Goal: Transaction & Acquisition: Purchase product/service

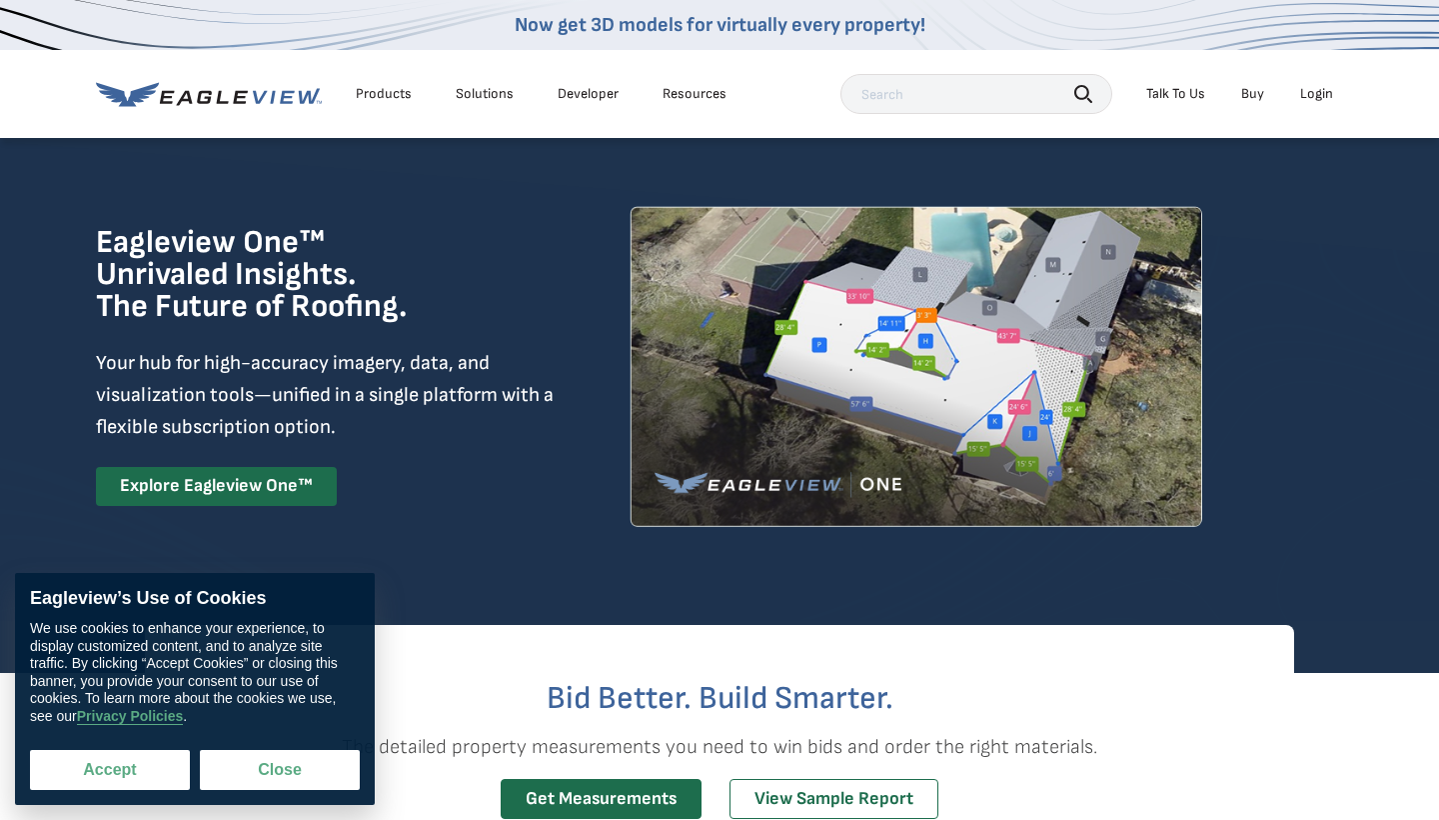
click at [139, 758] on button "Accept" at bounding box center [110, 770] width 160 height 40
checkbox input "true"
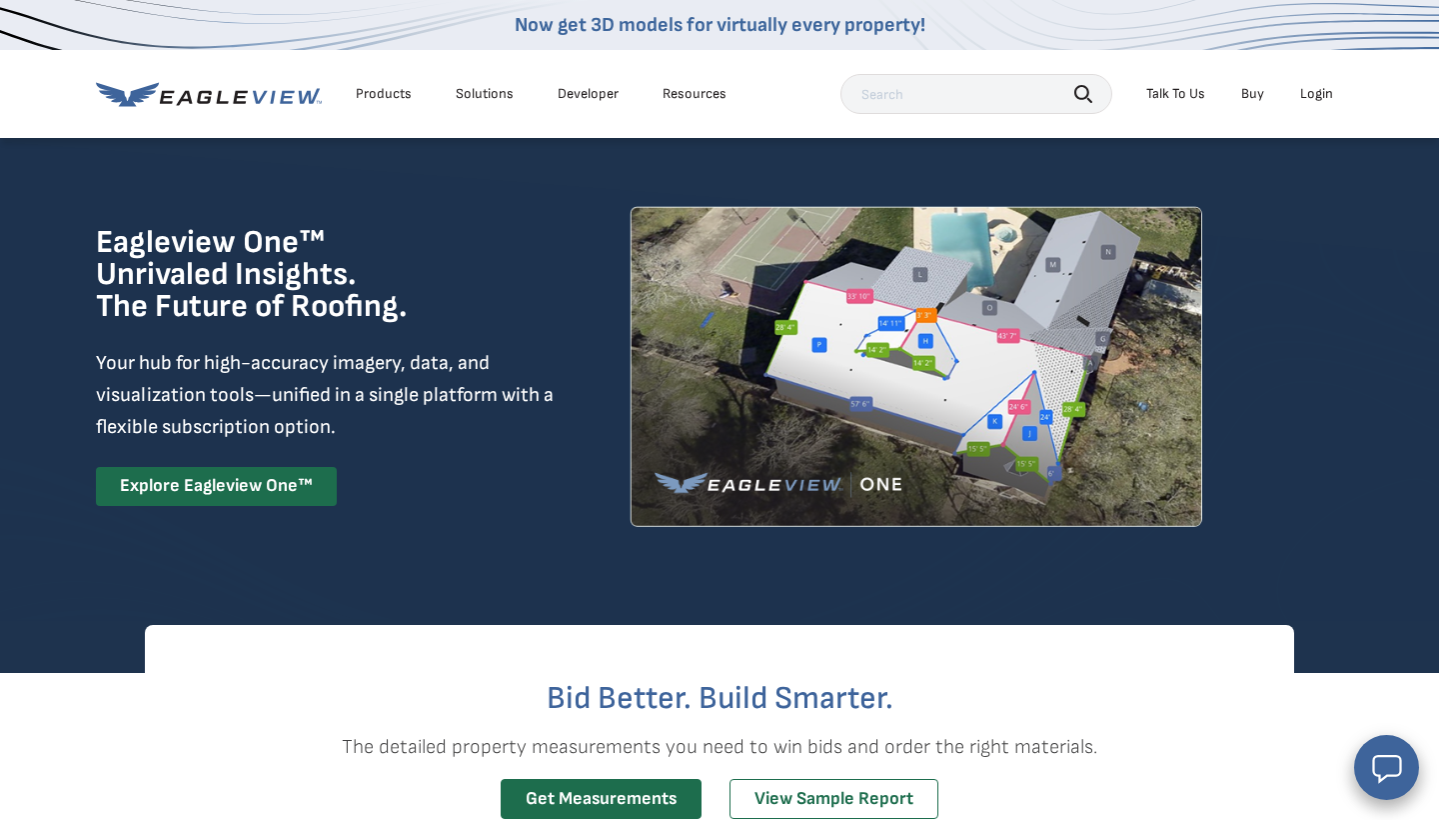
click at [1319, 98] on div "Login" at bounding box center [1316, 94] width 33 height 18
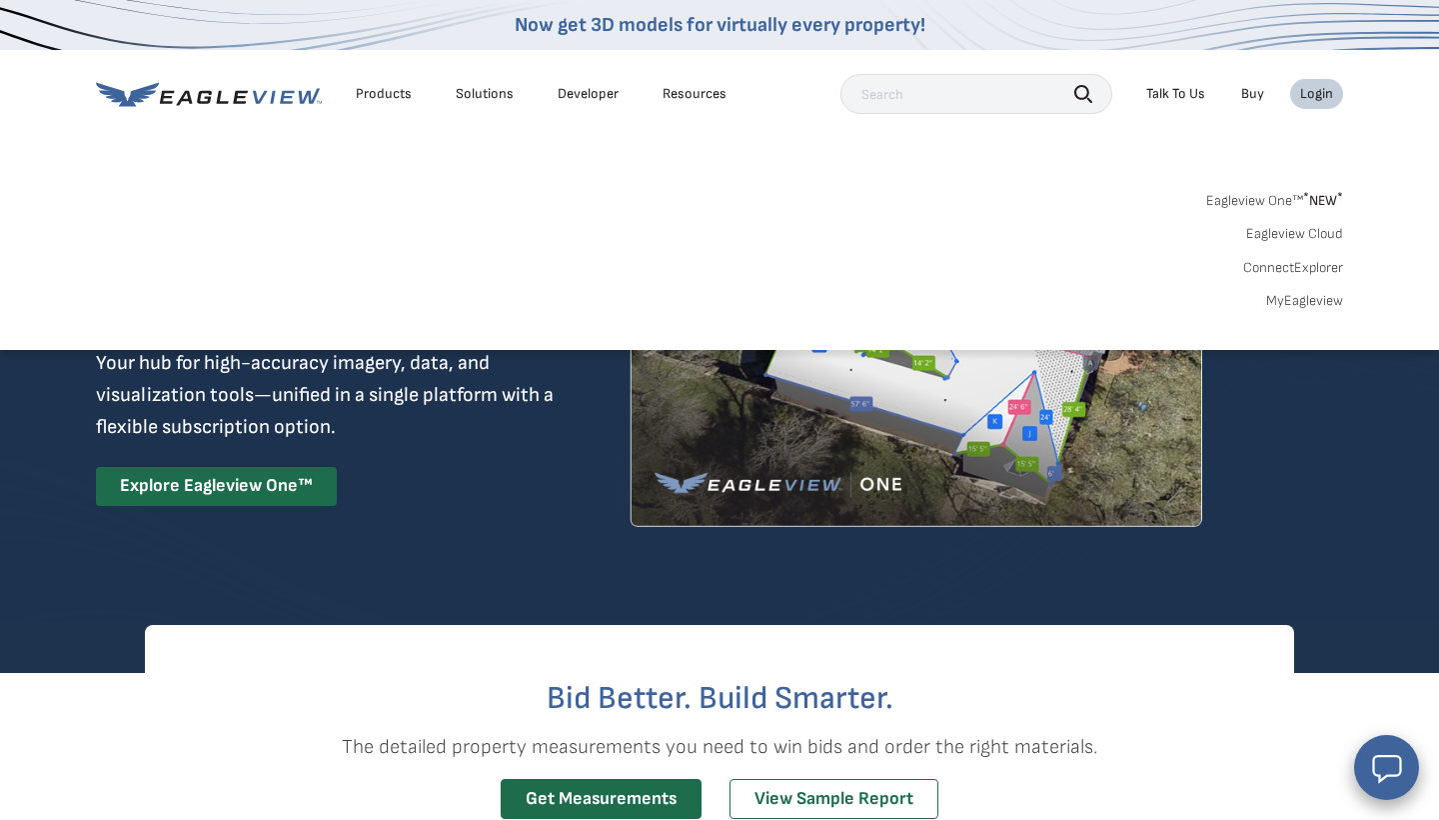
click at [1321, 95] on div "Login" at bounding box center [1316, 94] width 33 height 18
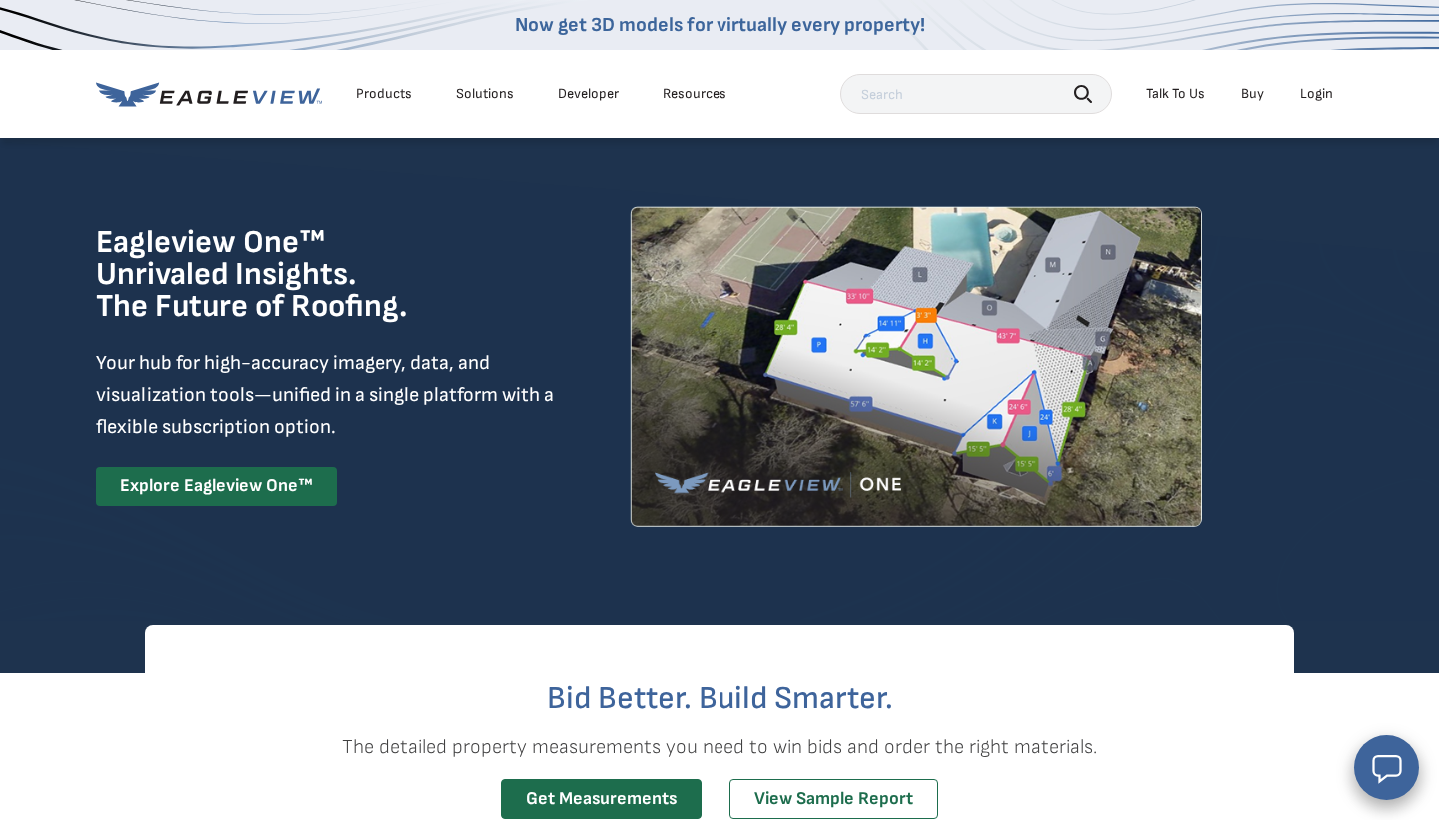
click at [1321, 95] on div "Login" at bounding box center [1316, 94] width 33 height 18
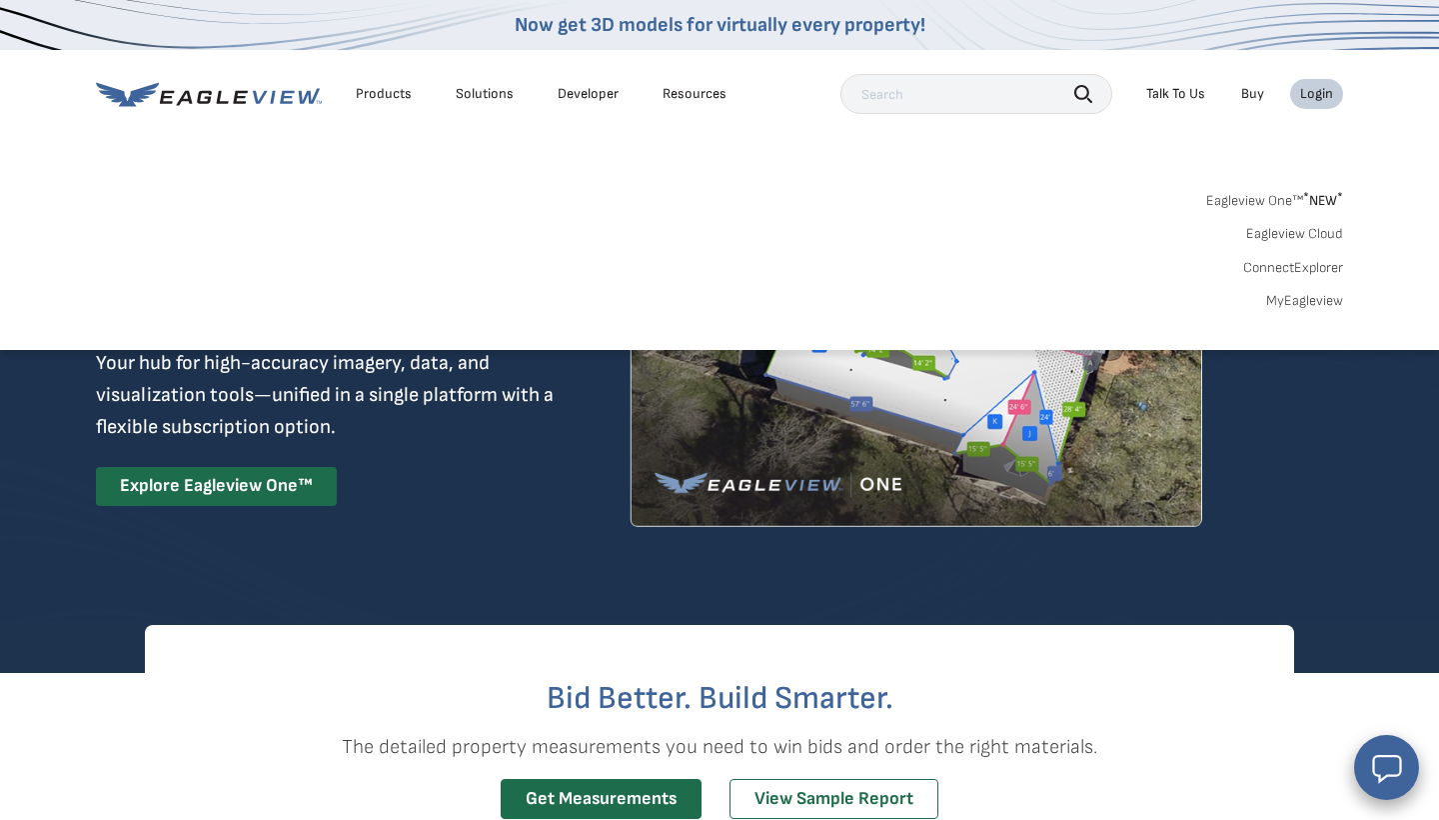
click at [1280, 298] on link "MyEagleview" at bounding box center [1304, 301] width 77 height 18
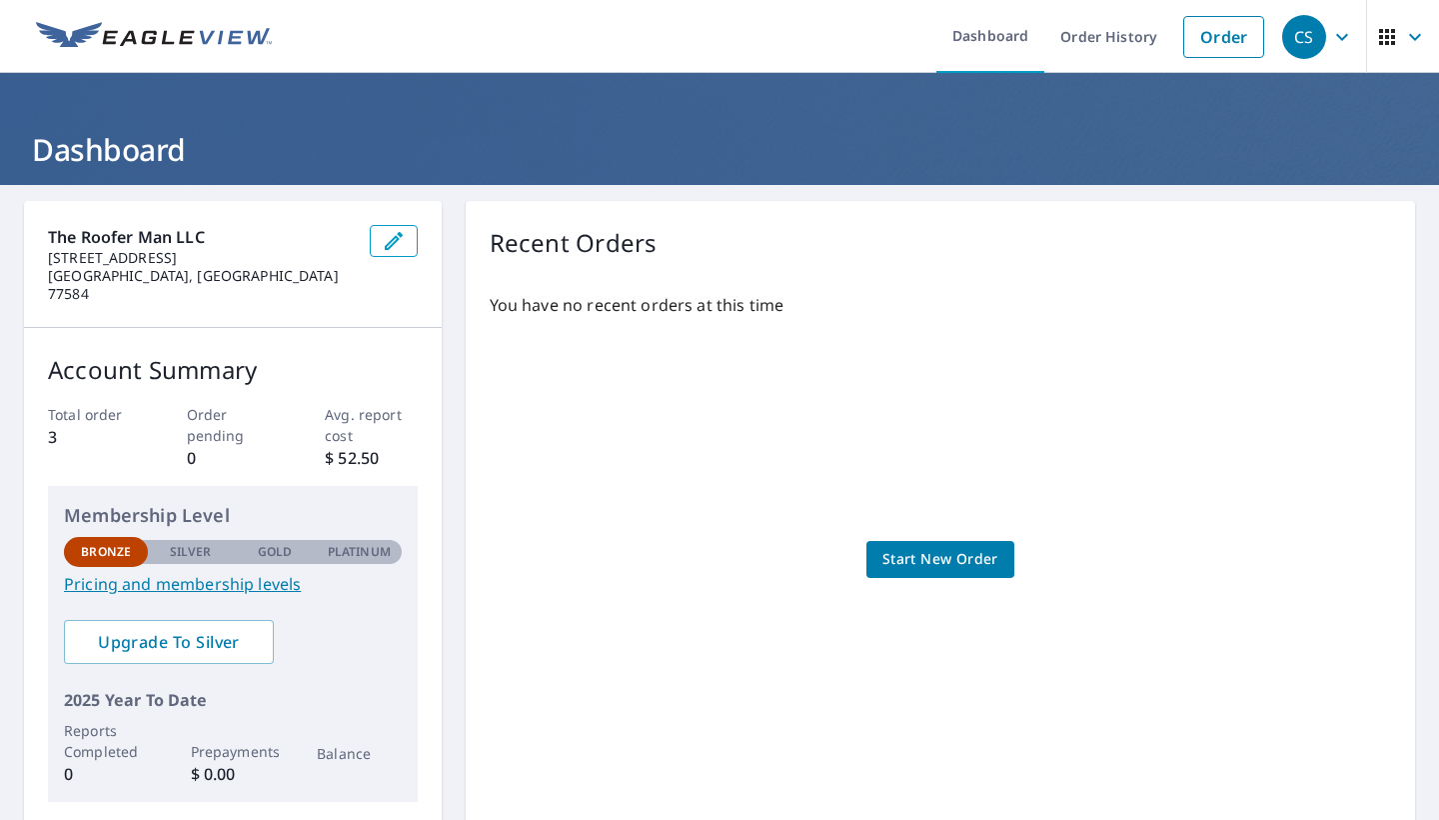
click at [412, 236] on button "button" at bounding box center [394, 241] width 48 height 32
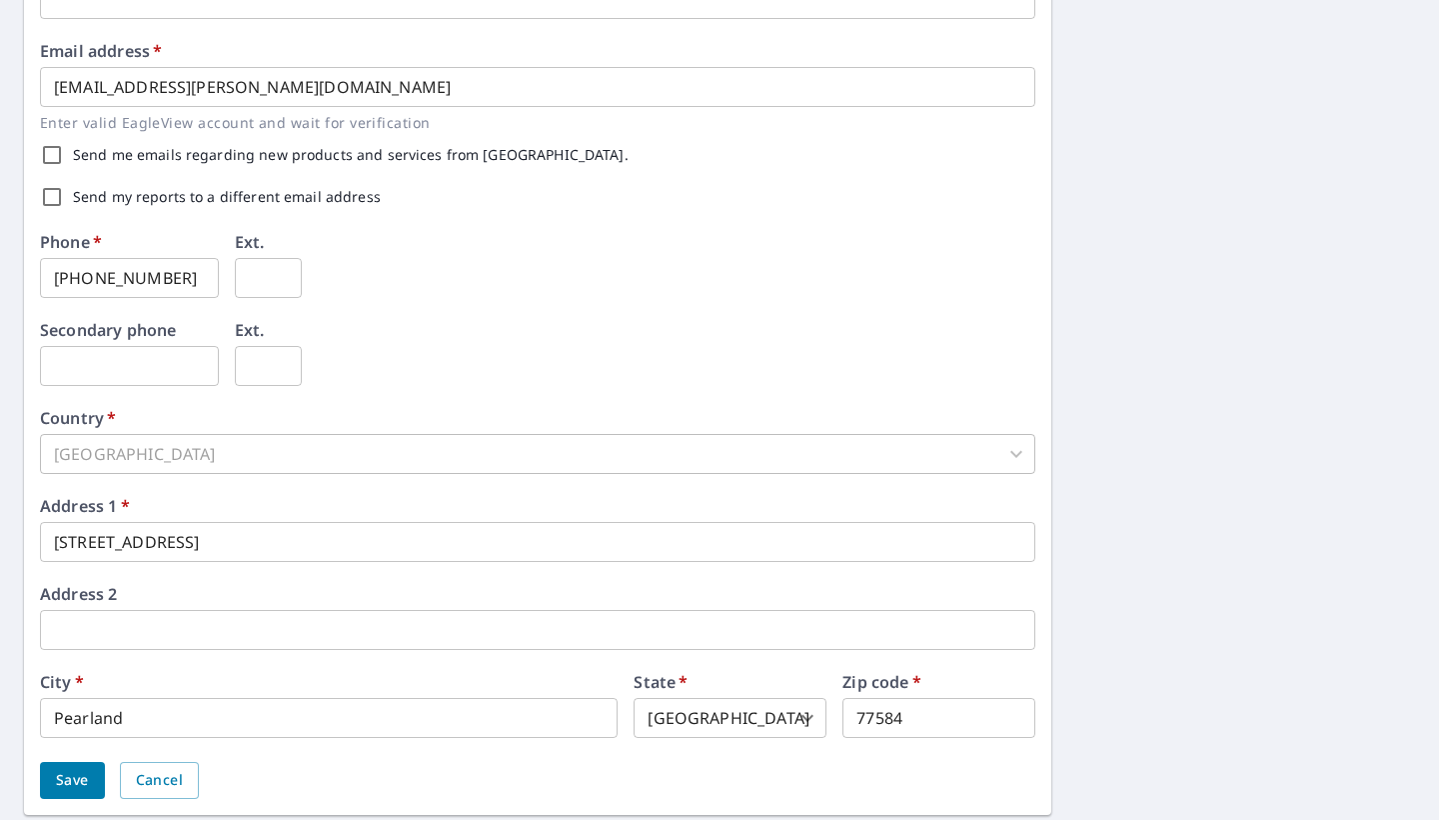
scroll to position [587, 0]
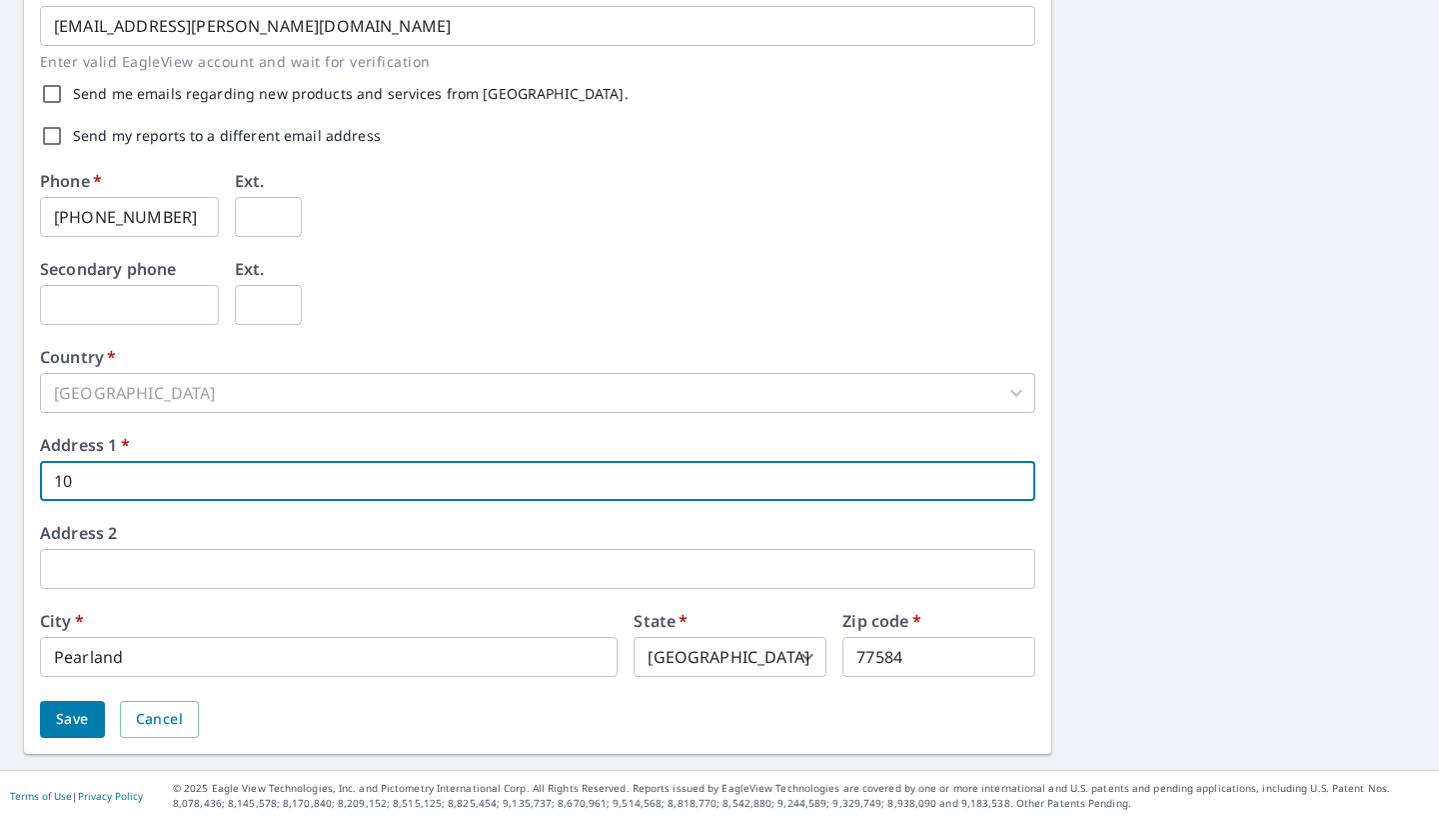
type input "1"
type input "440 Louisiana St"
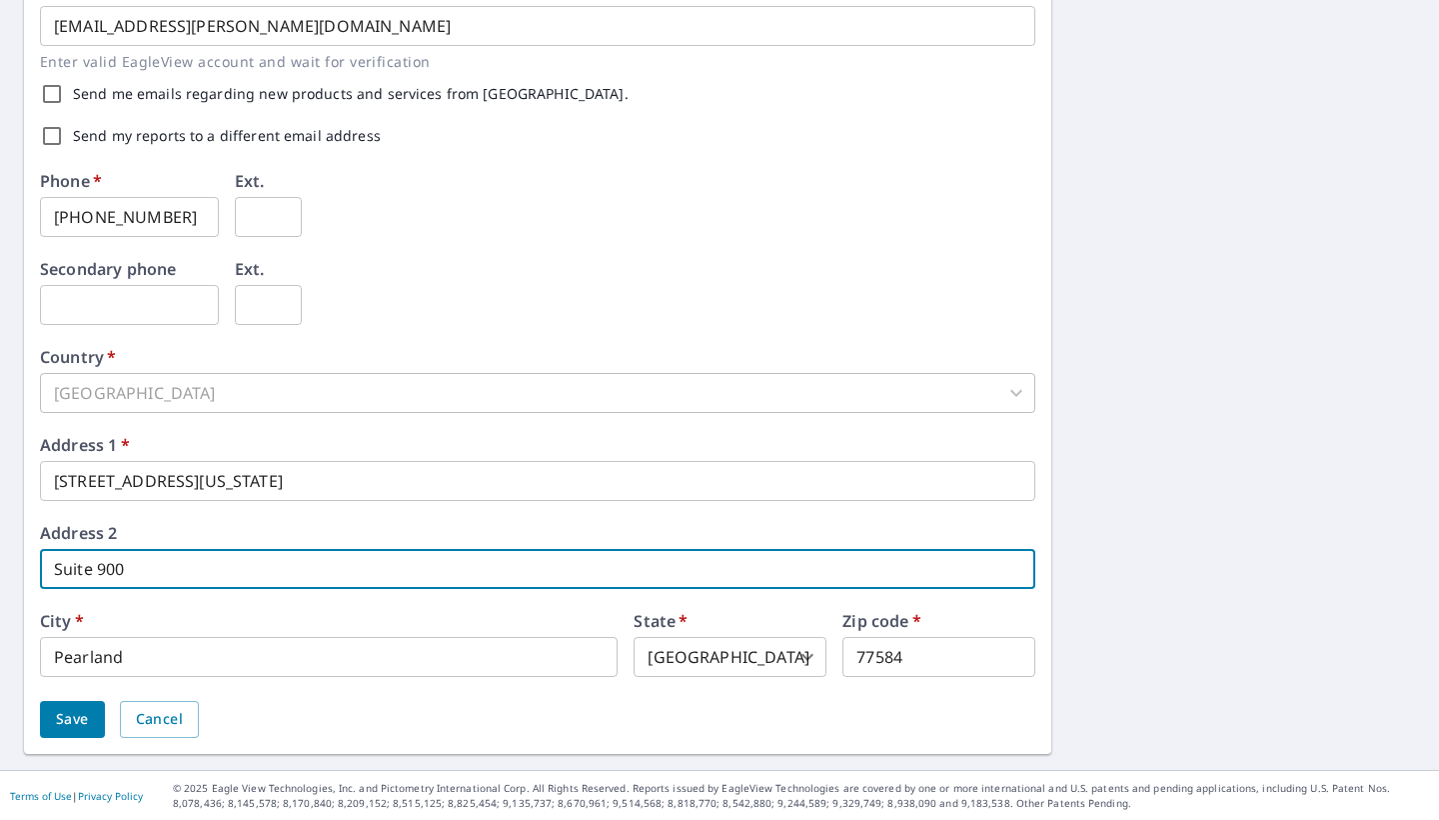
type input "Suite 900"
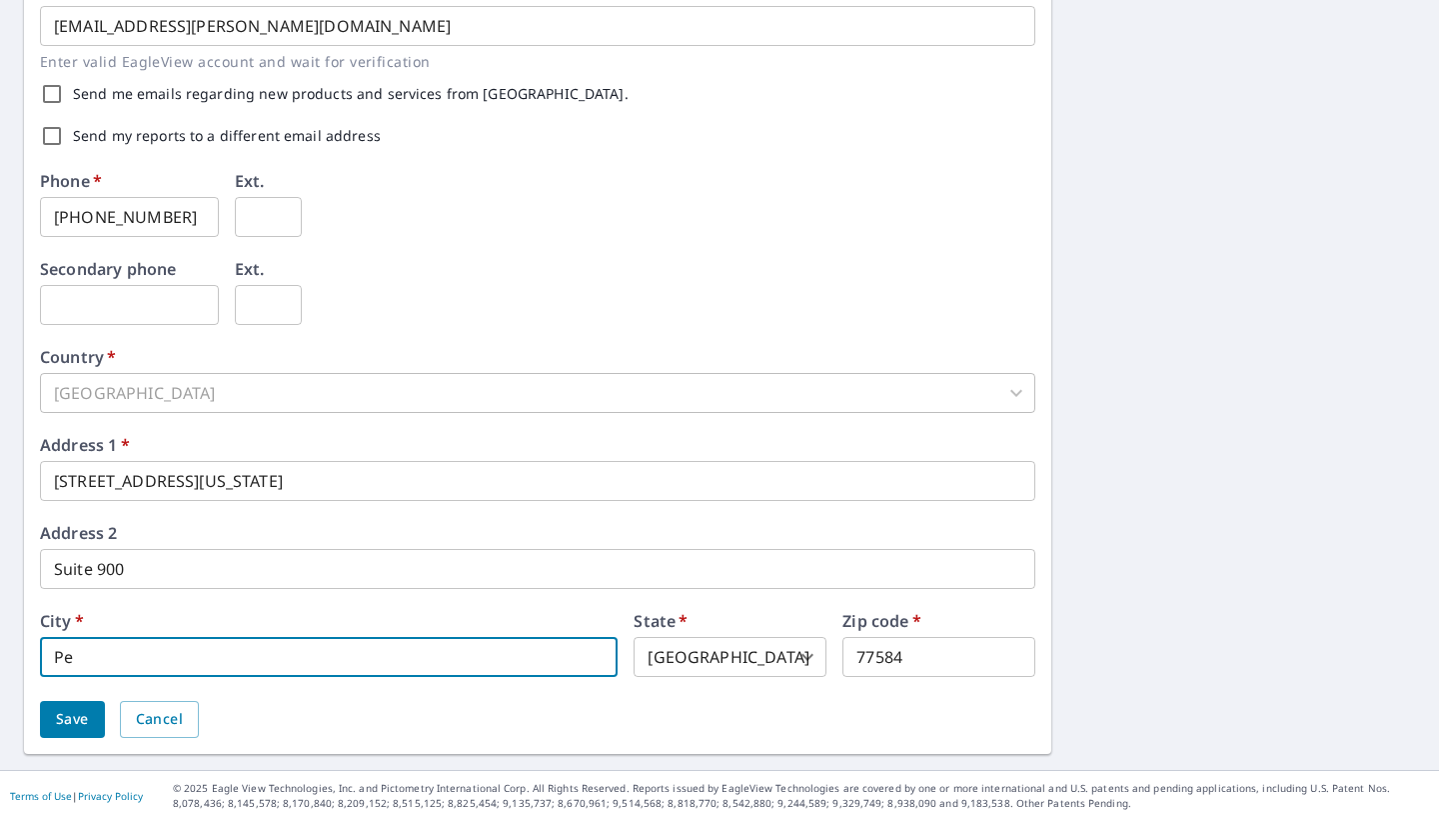
type input "P"
type input "Houston"
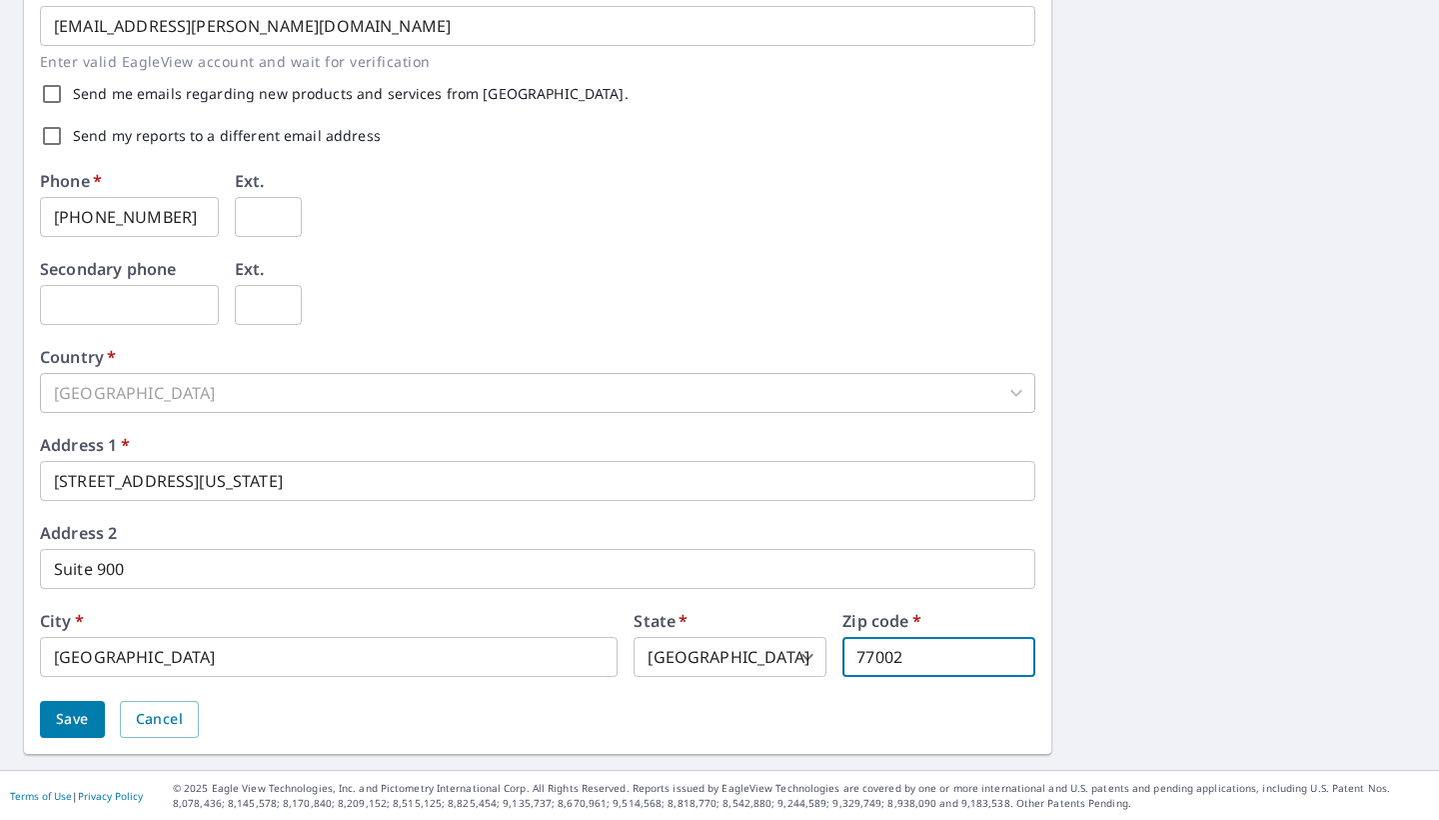
type input "77002"
click at [62, 705] on button "Save" at bounding box center [72, 719] width 65 height 37
click at [65, 715] on span "Save" at bounding box center [72, 719] width 33 height 25
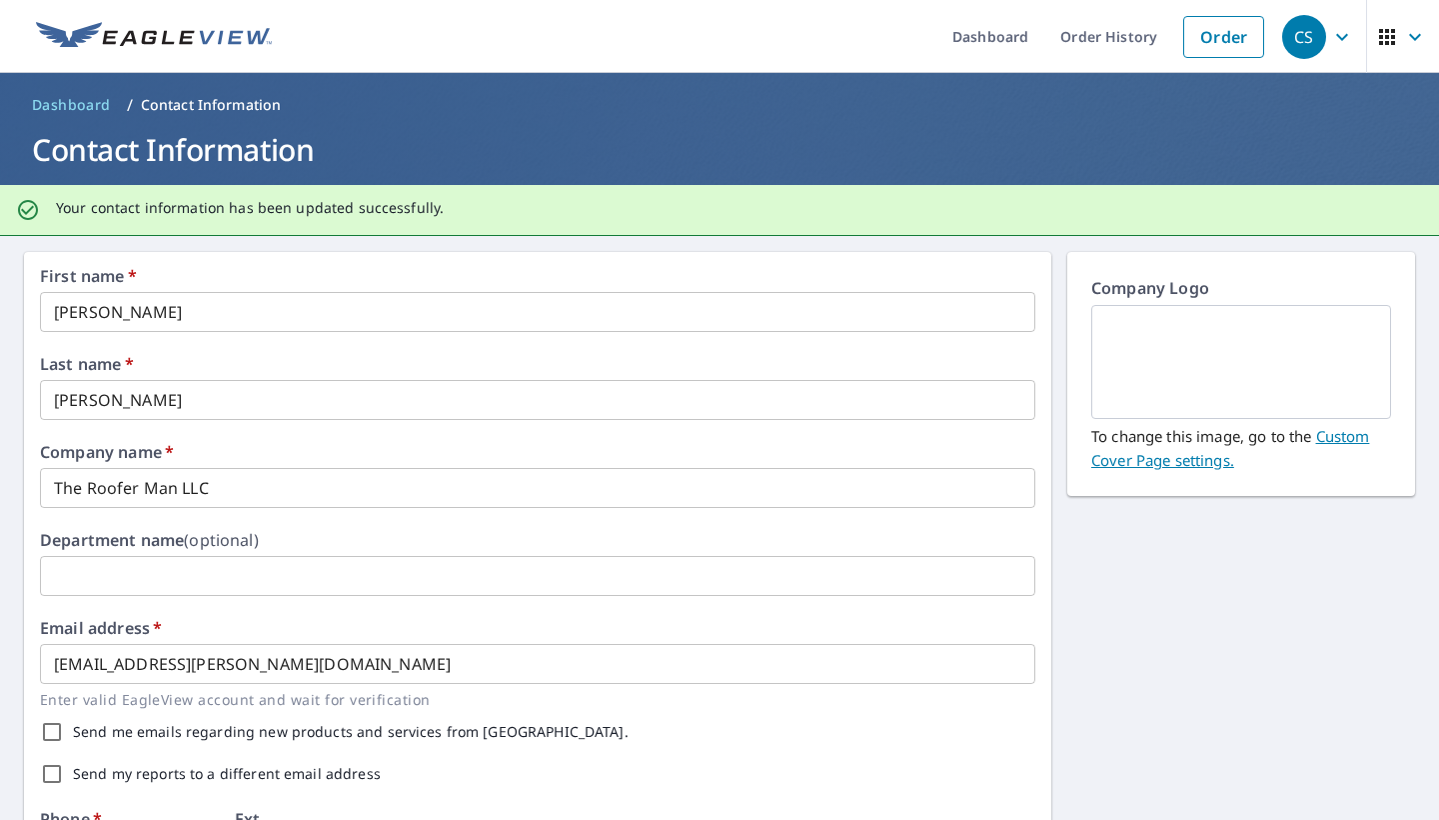
scroll to position [0, 0]
click at [101, 99] on span "Dashboard" at bounding box center [71, 105] width 79 height 20
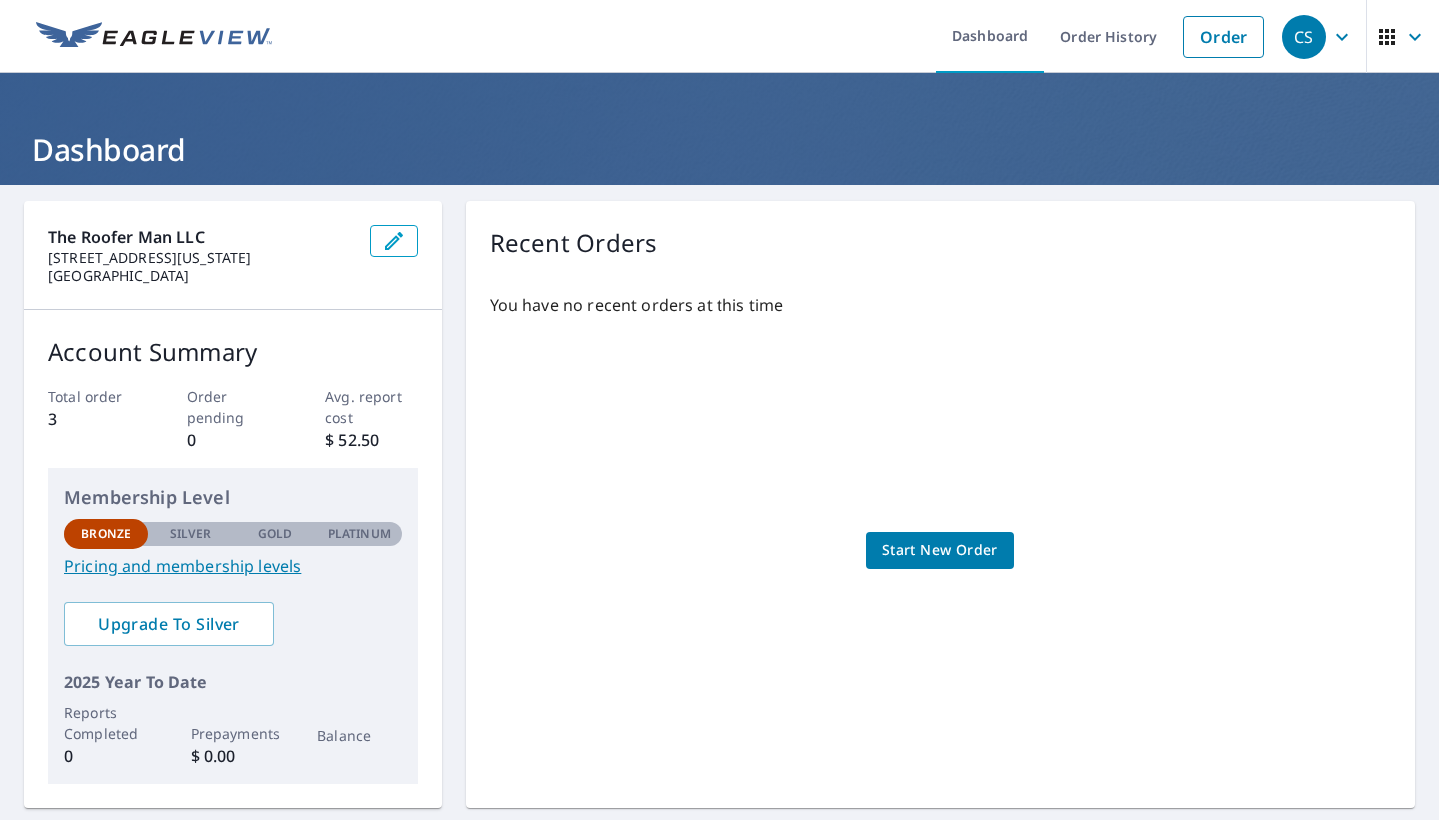
click at [925, 558] on span "Start New Order" at bounding box center [941, 550] width 116 height 25
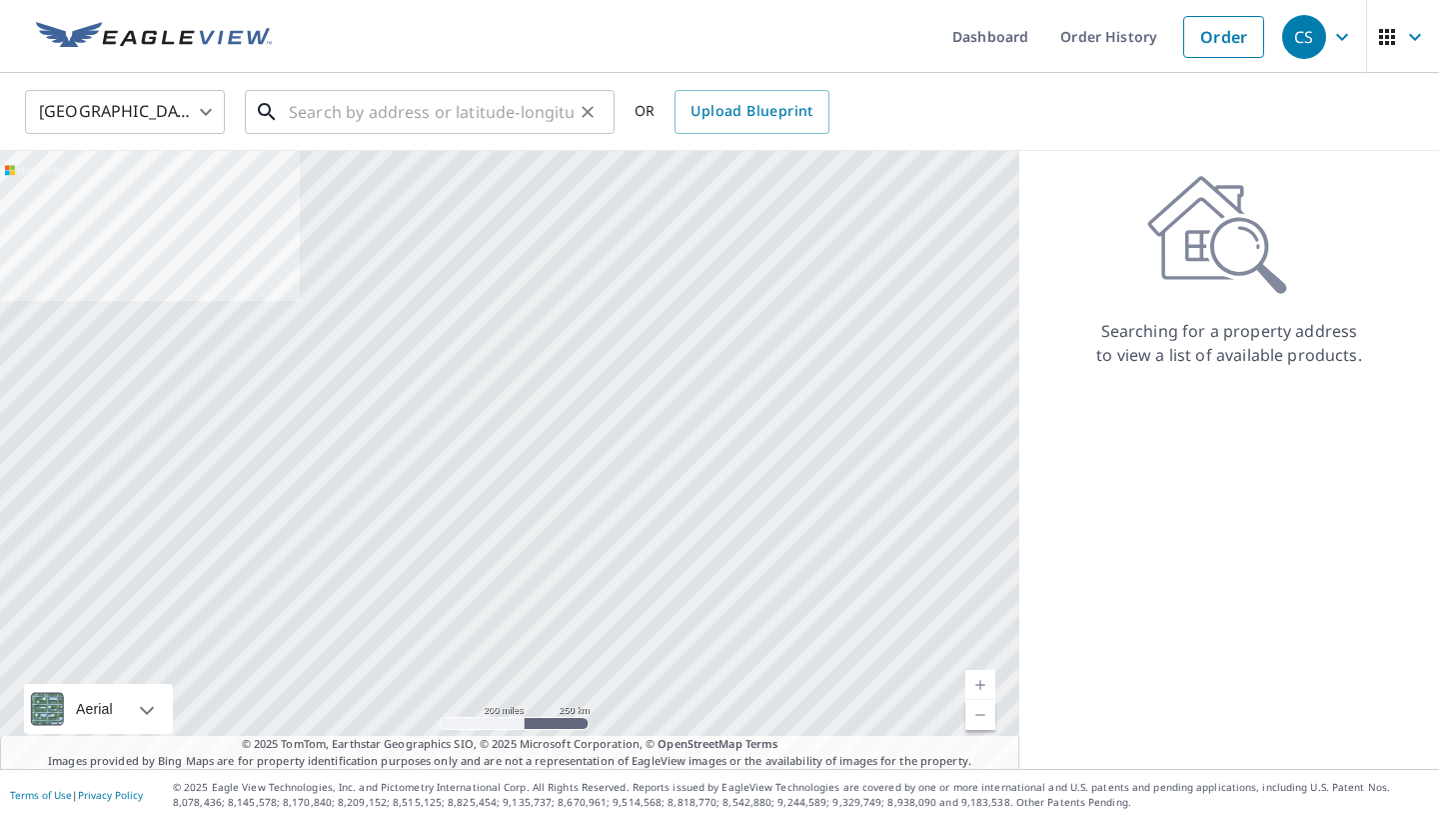
click at [381, 122] on input "text" at bounding box center [431, 112] width 285 height 56
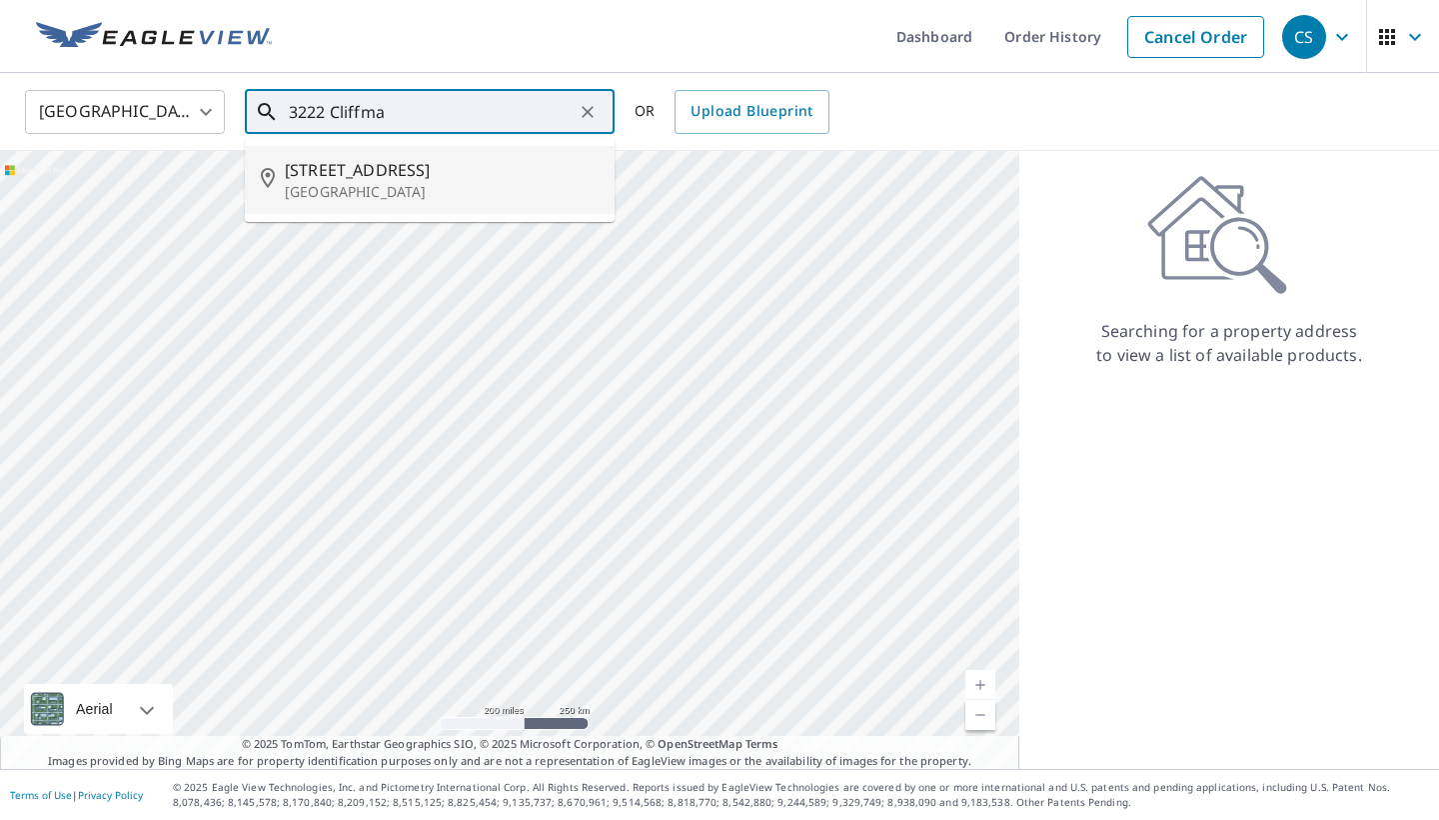
click at [365, 171] on span "3222 Cliffmarshall St" at bounding box center [442, 170] width 314 height 24
type input "3222 Cliffmarshall St Houston, TX 77088"
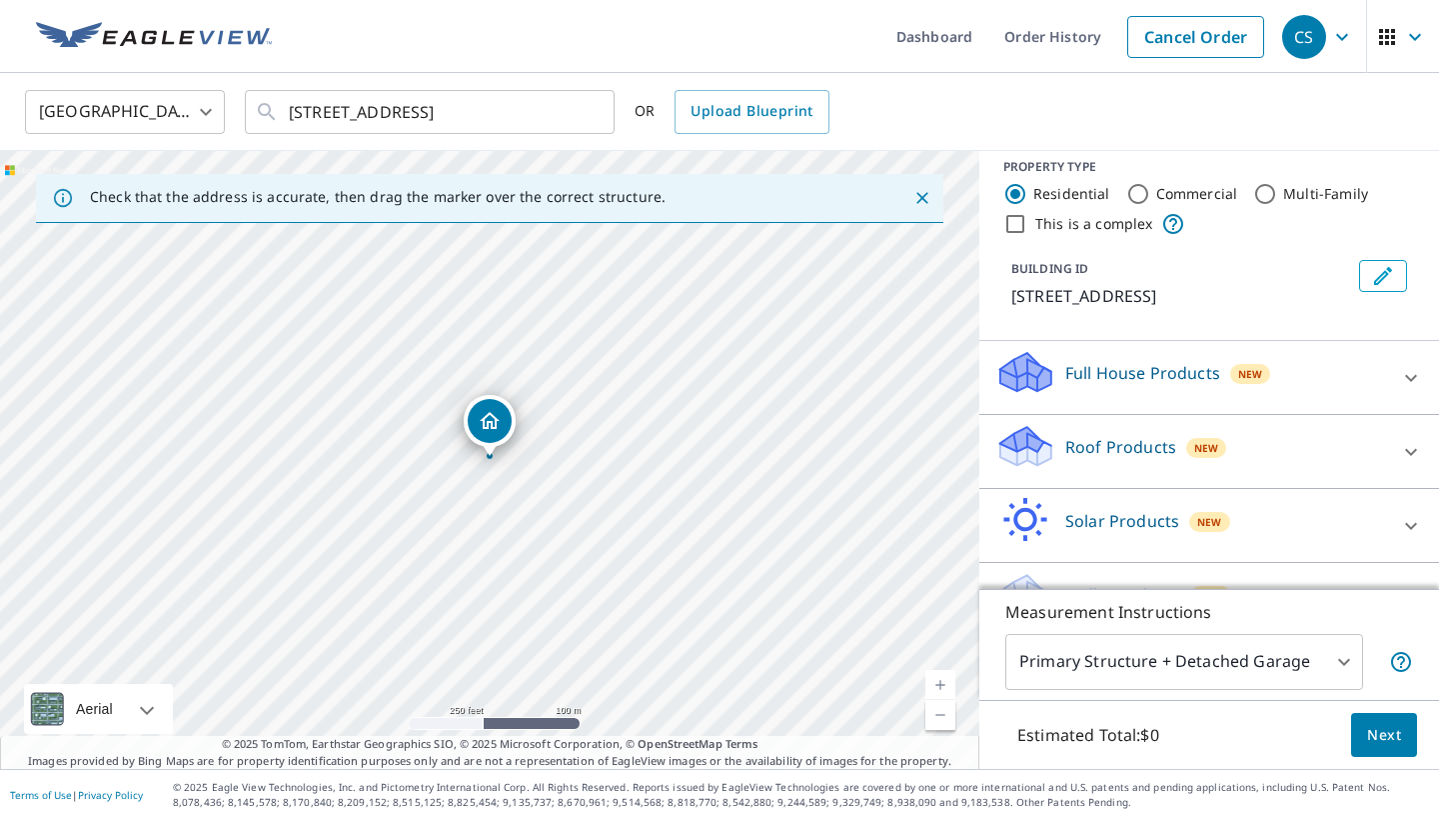
scroll to position [1, 0]
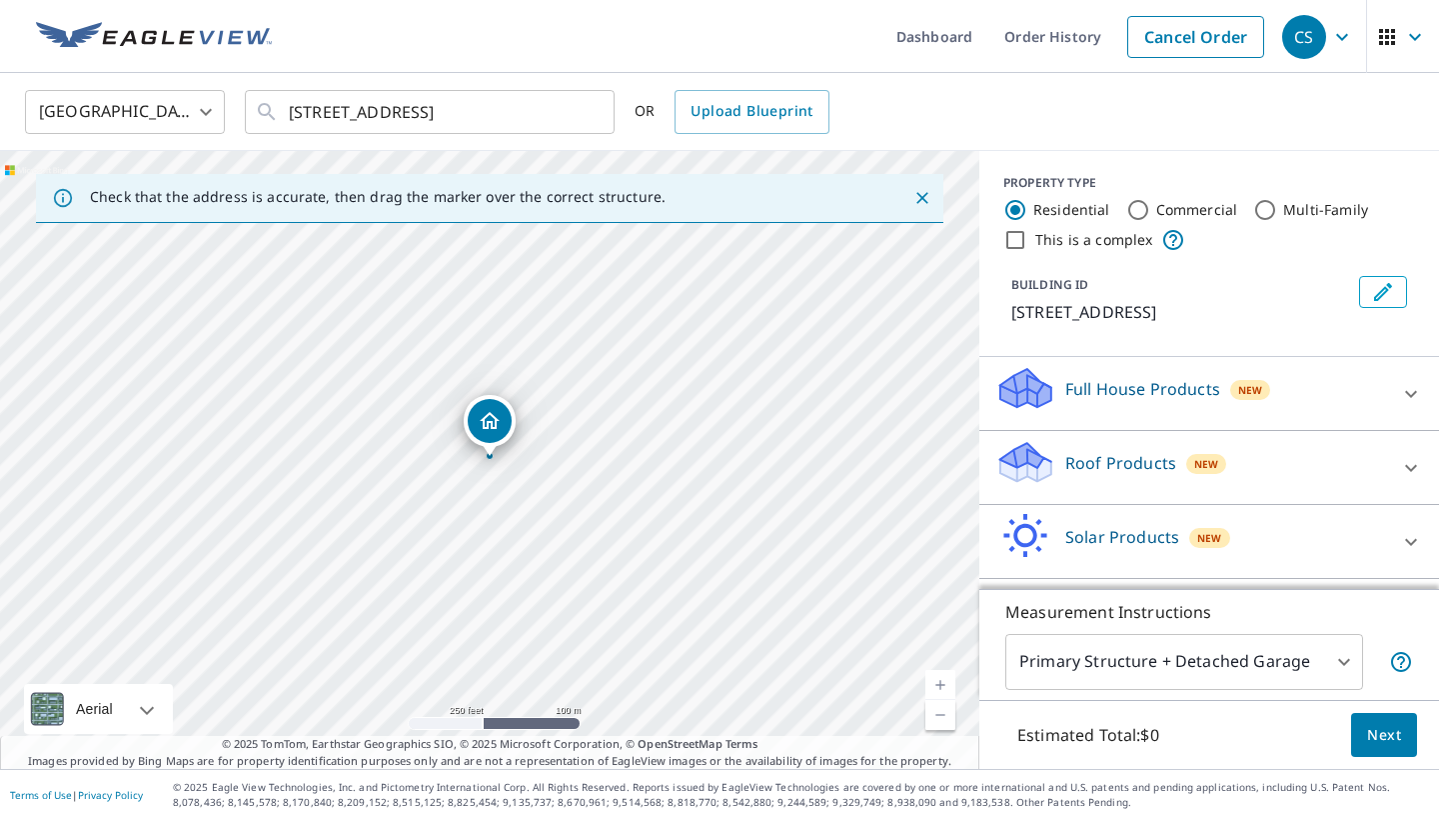
click at [1112, 474] on p "Roof Products" at bounding box center [1121, 463] width 111 height 24
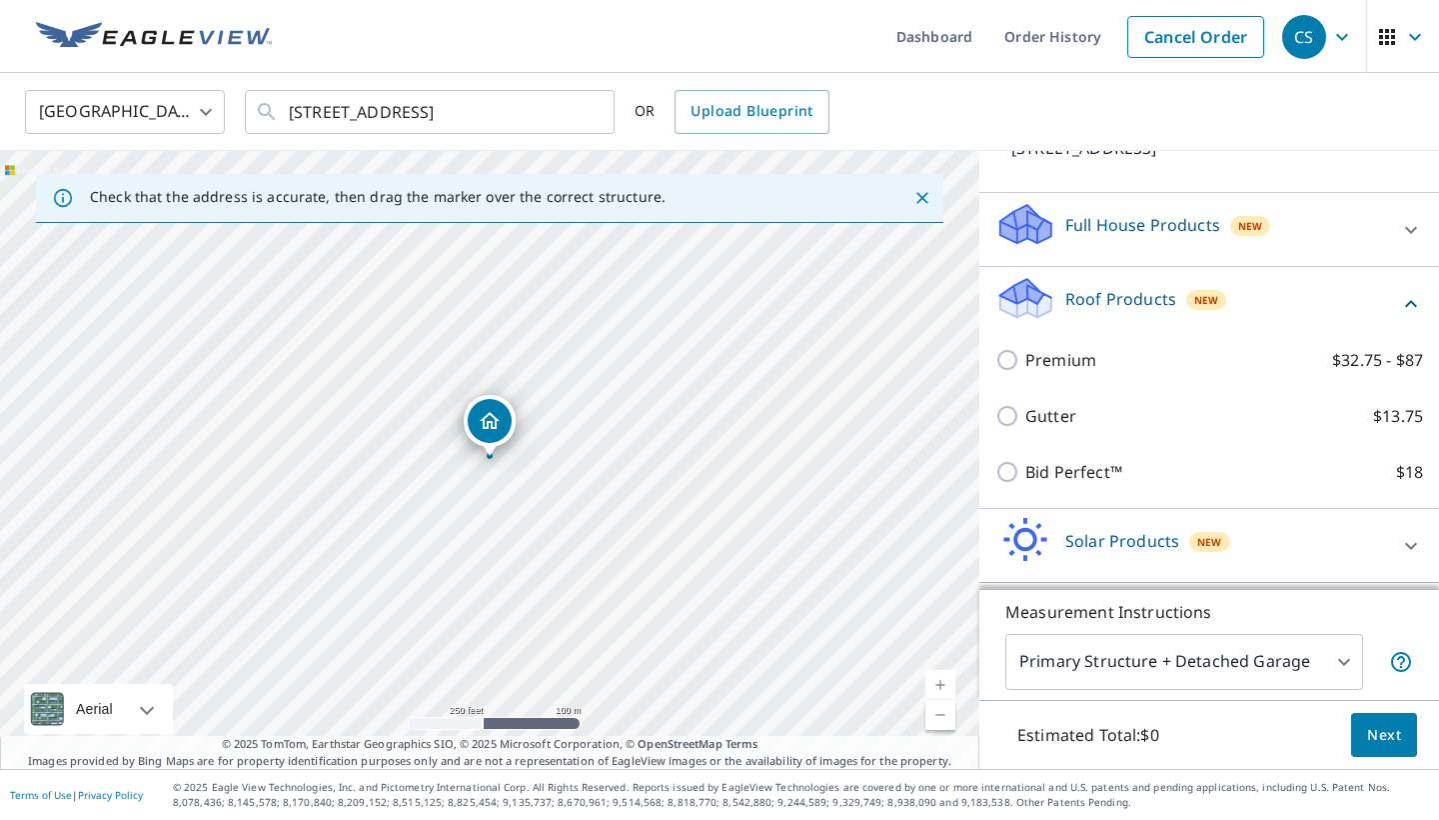
scroll to position [170, 0]
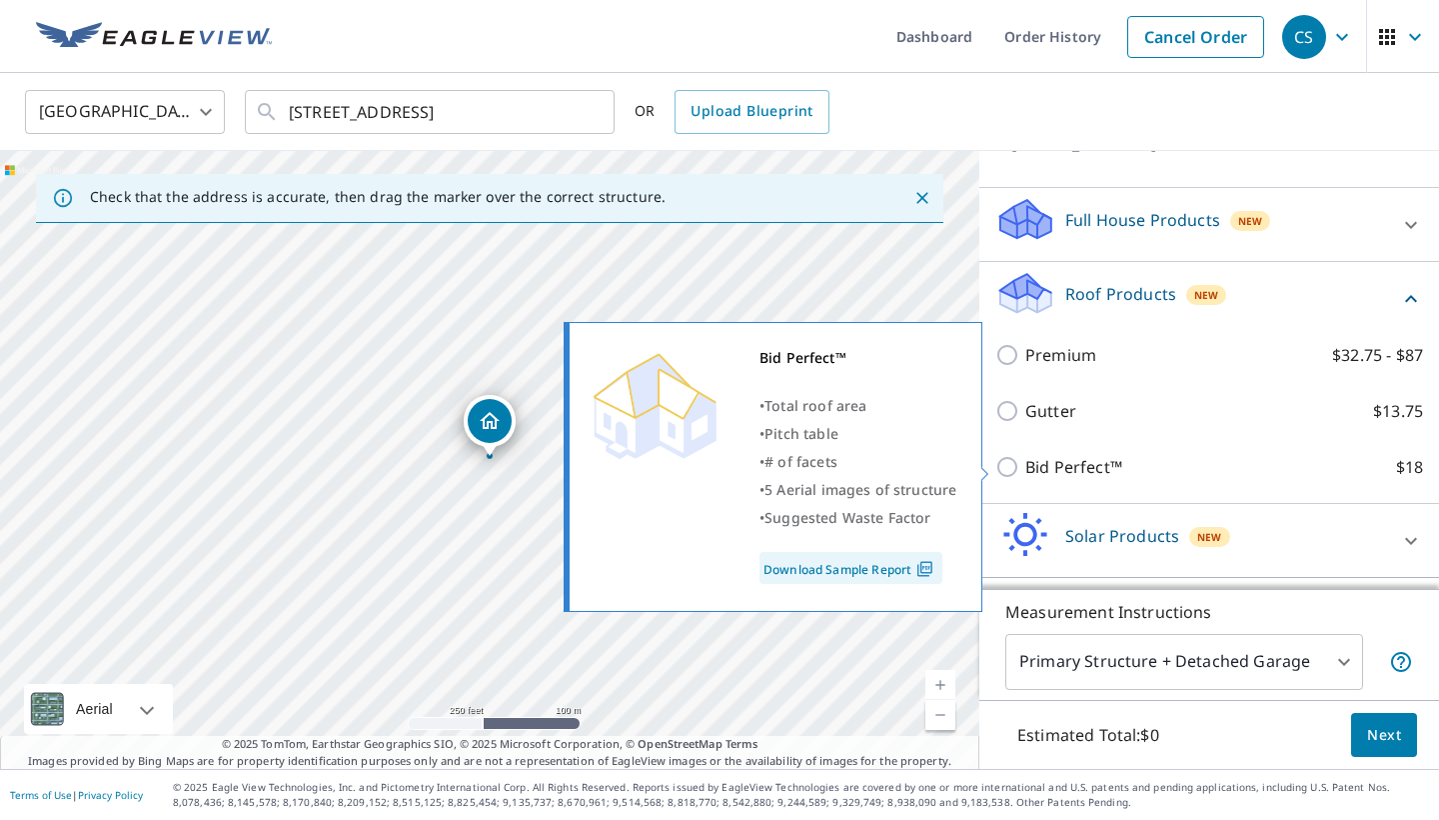
click at [1013, 466] on input "Bid Perfect™ $18" at bounding box center [1011, 467] width 30 height 24
checkbox input "true"
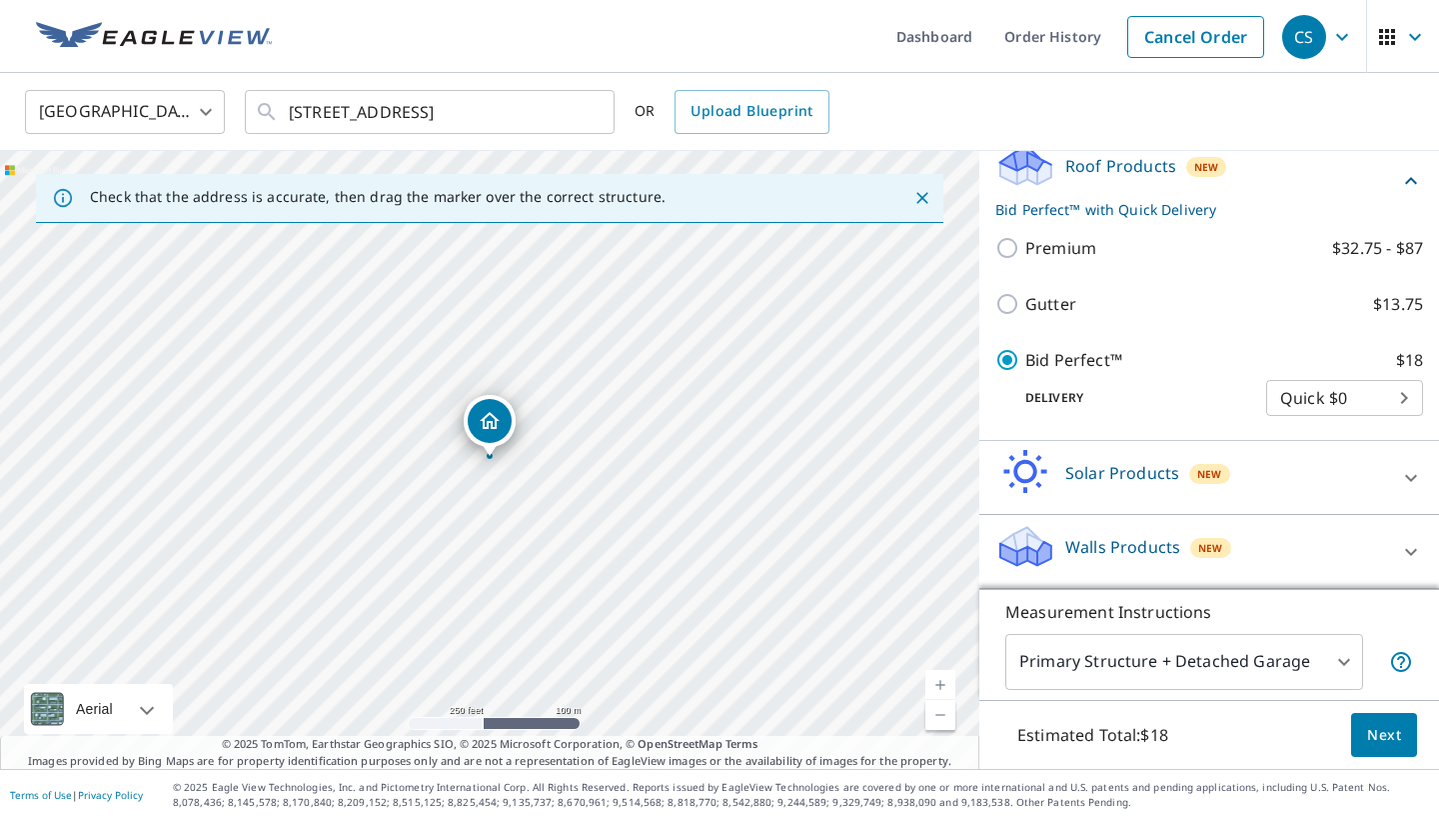
scroll to position [0, 0]
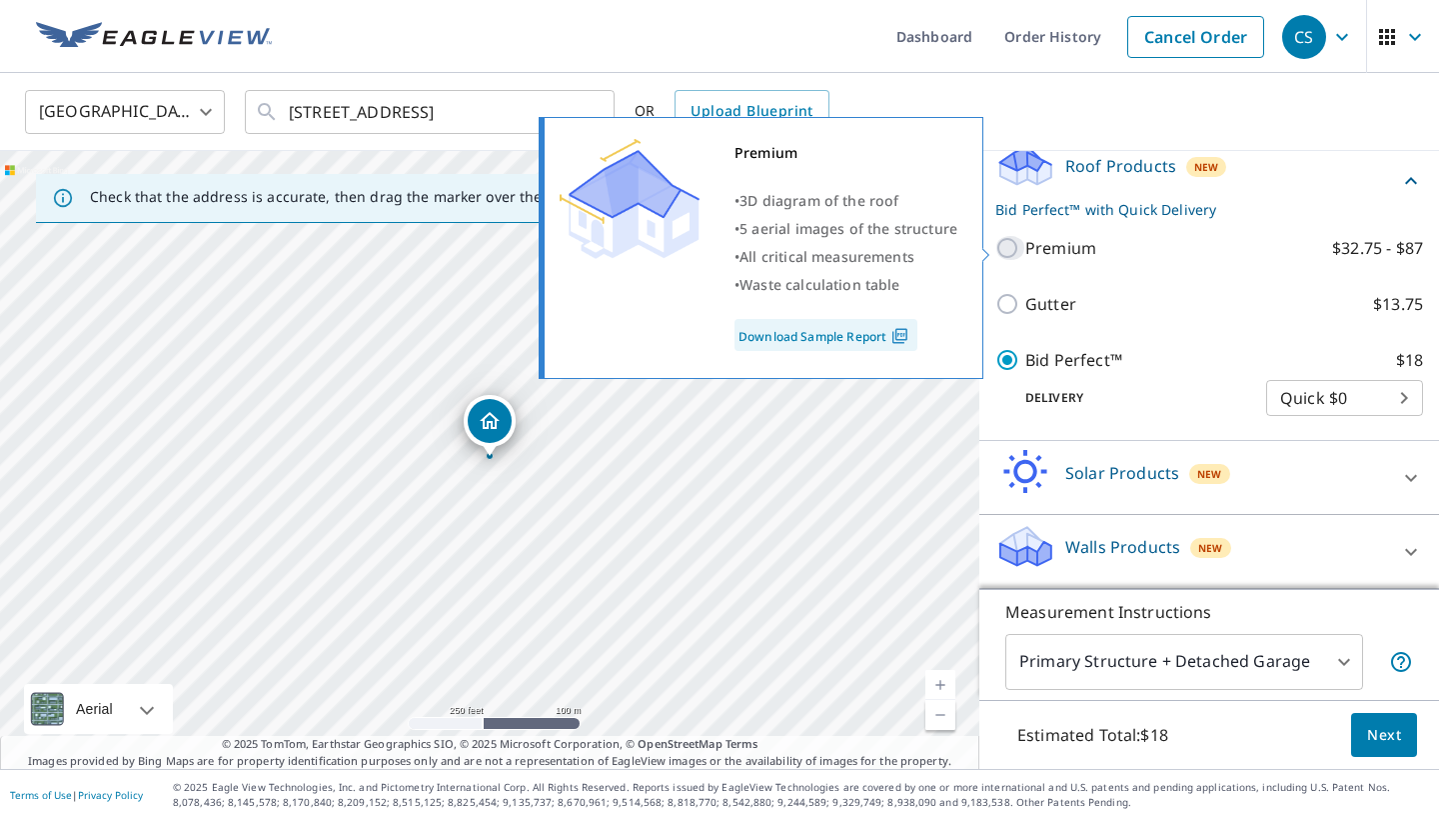
click at [1015, 245] on input "Premium $32.75 - $87" at bounding box center [1011, 248] width 30 height 24
checkbox input "true"
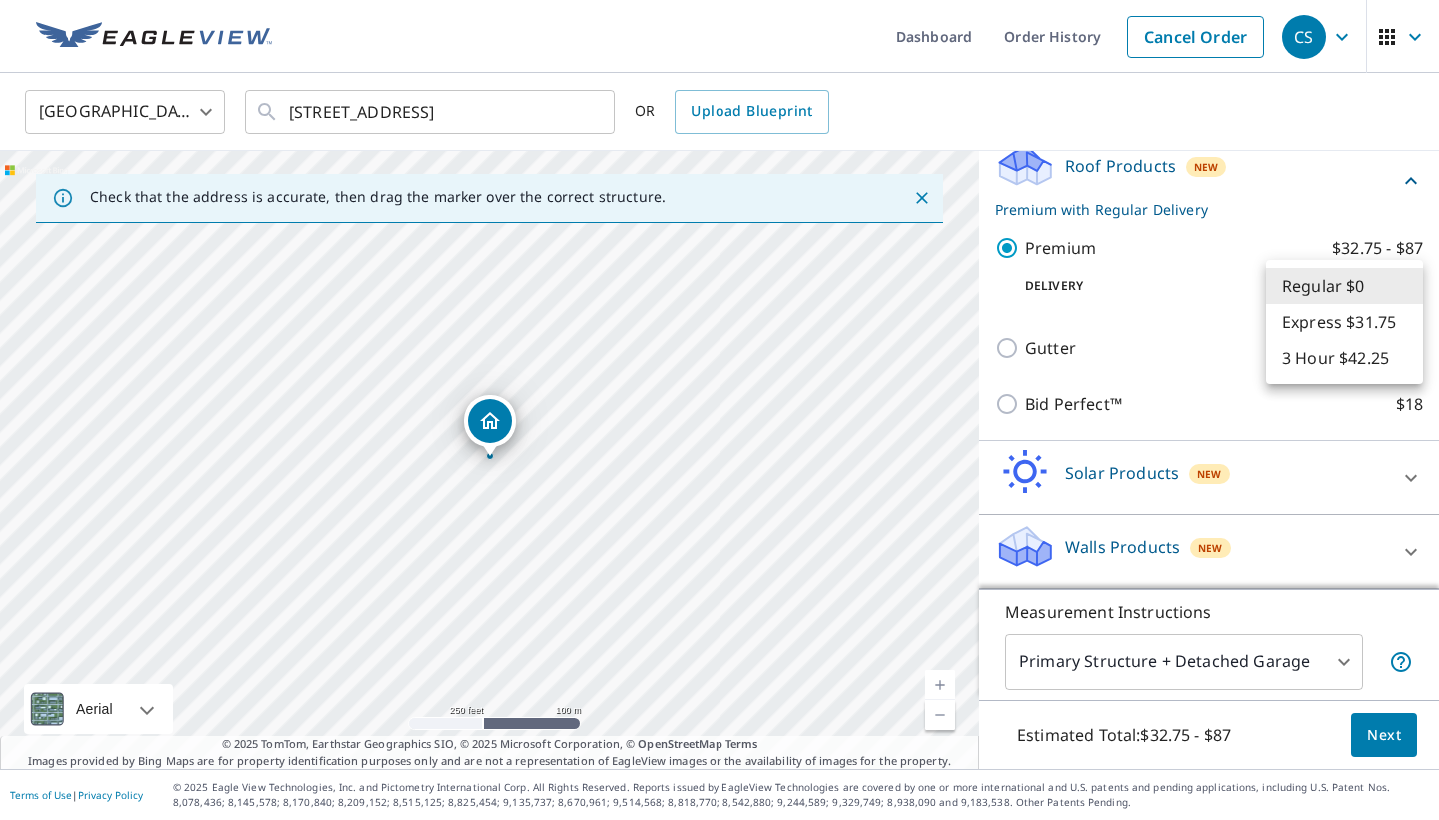
click at [1334, 288] on body "CS CS Dashboard Order History Cancel Order CS United States US ​ 3222 Cliffmars…" at bounding box center [719, 410] width 1439 height 820
click at [1208, 295] on div at bounding box center [719, 410] width 1439 height 820
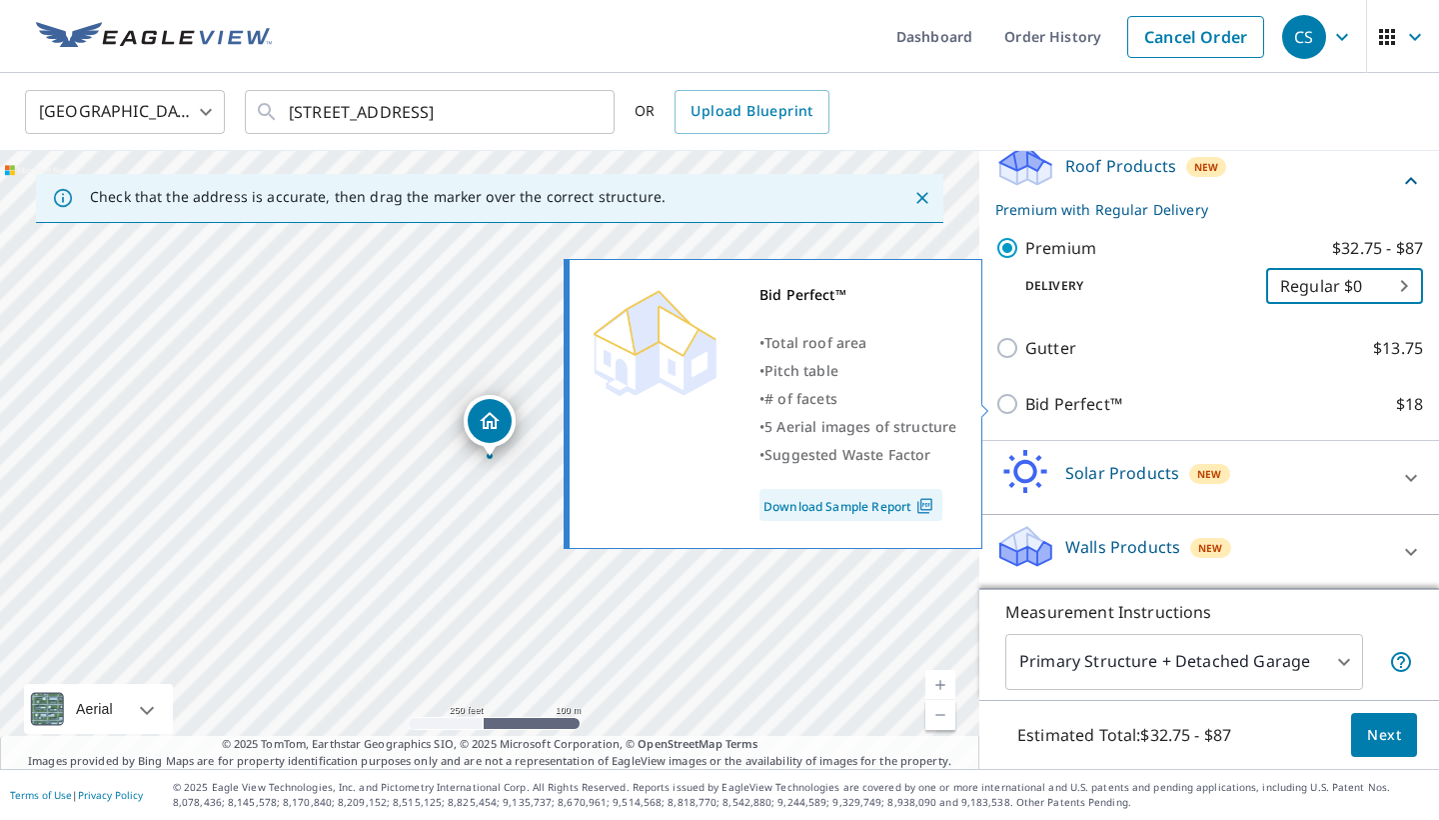
click at [1006, 408] on input "Bid Perfect™ $18" at bounding box center [1011, 404] width 30 height 24
checkbox input "true"
checkbox input "false"
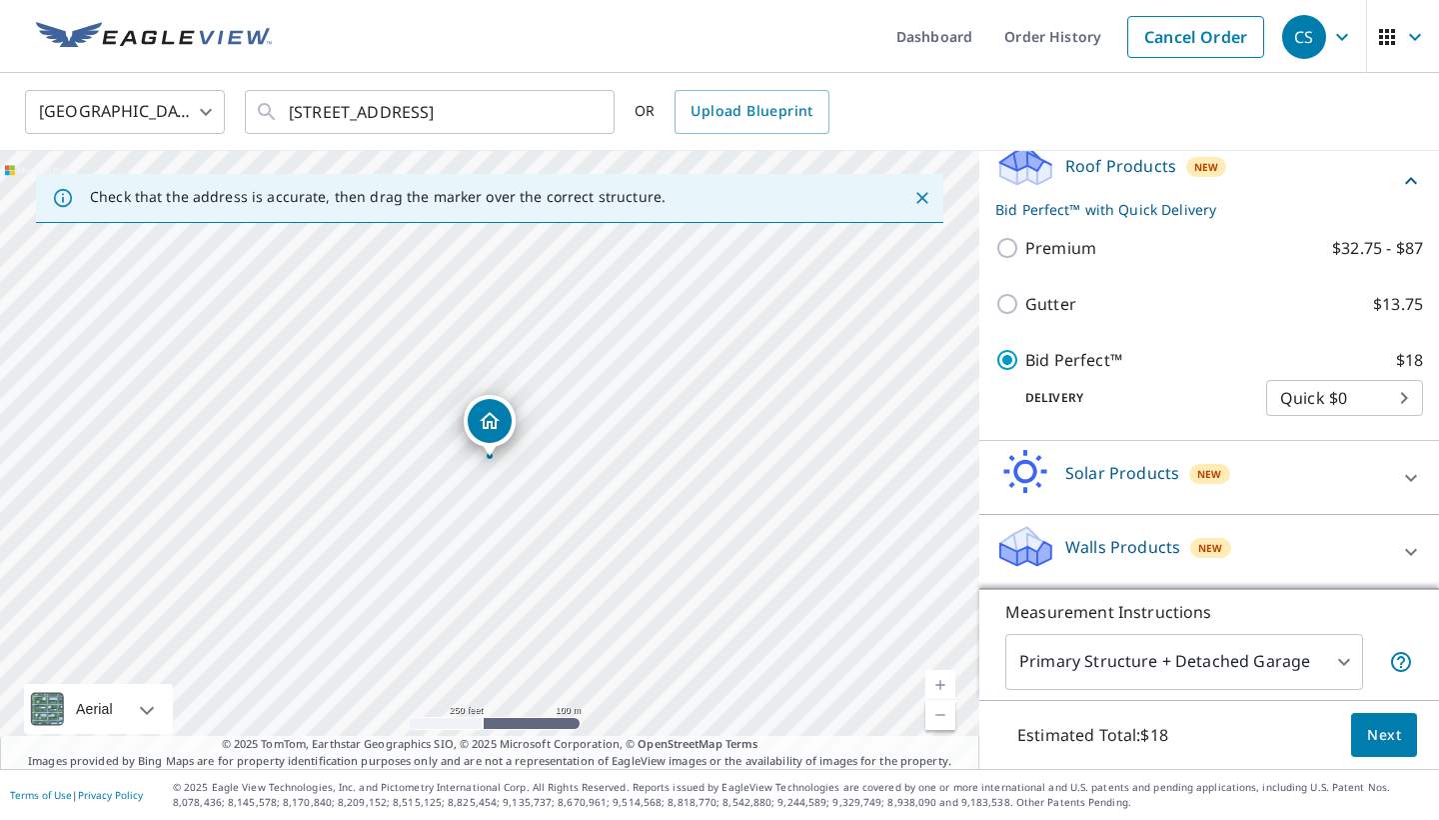
click at [1409, 399] on body "CS CS Dashboard Order History Cancel Order CS United States US ​ 3222 Cliffmars…" at bounding box center [719, 410] width 1439 height 820
click at [1391, 400] on li "Quick $0" at bounding box center [1344, 398] width 157 height 36
click at [1381, 732] on span "Next" at bounding box center [1384, 735] width 34 height 25
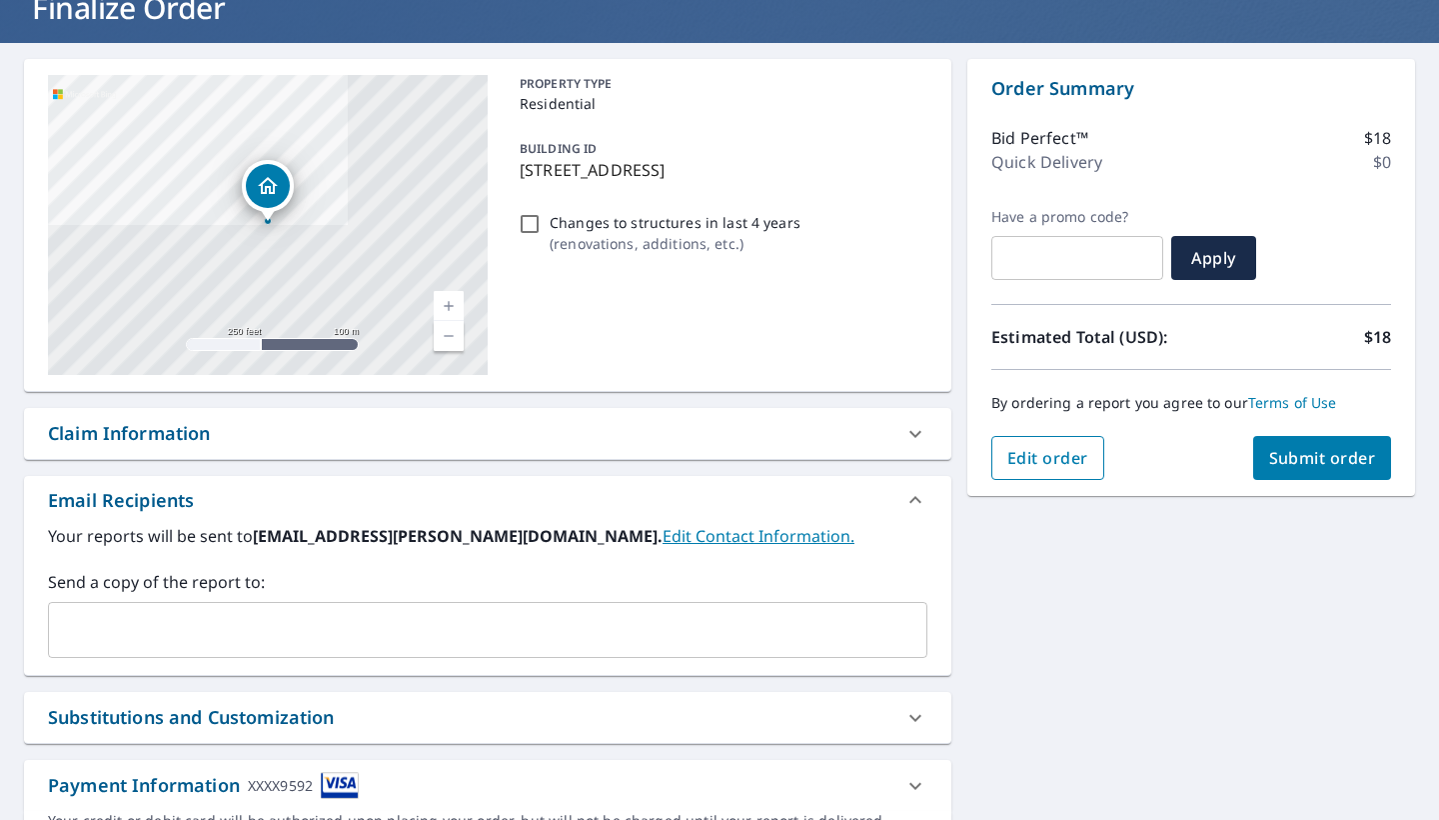
scroll to position [153, 0]
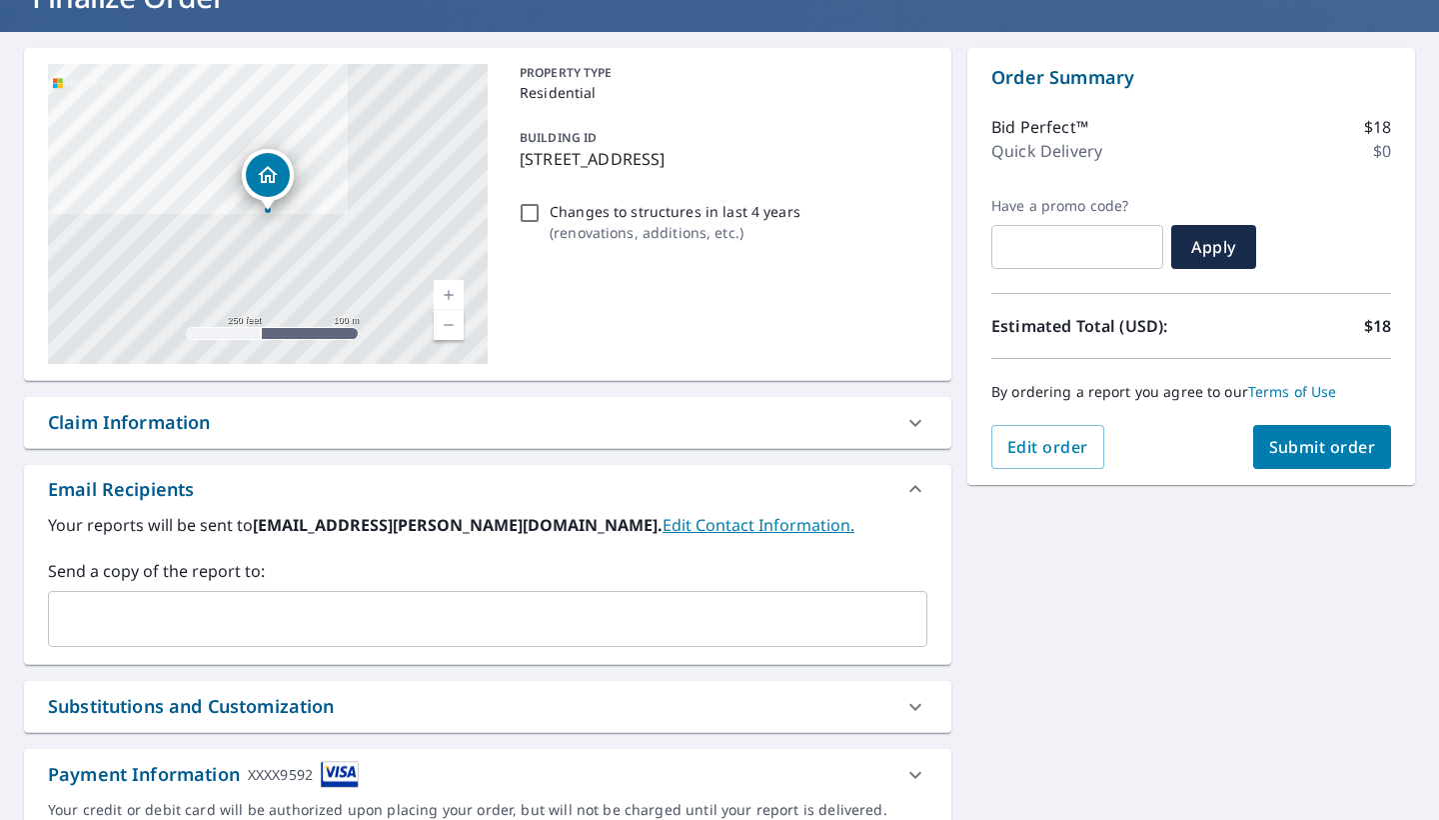
click at [344, 613] on input "text" at bounding box center [473, 619] width 832 height 38
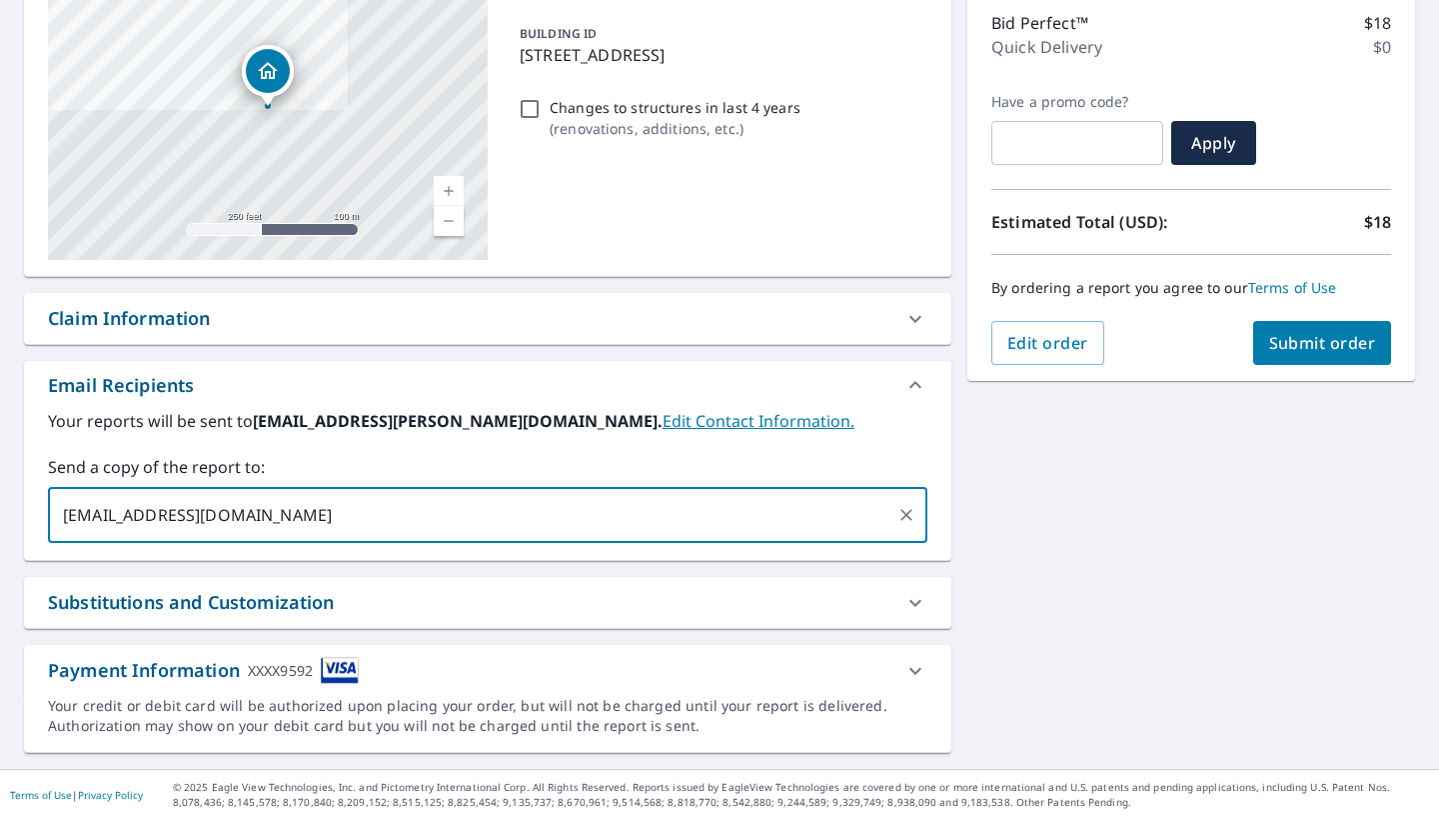
scroll to position [257, 0]
type input "throofermanllc@gmail.com"
click at [440, 673] on div "Payment Information XXXX9592" at bounding box center [470, 670] width 844 height 27
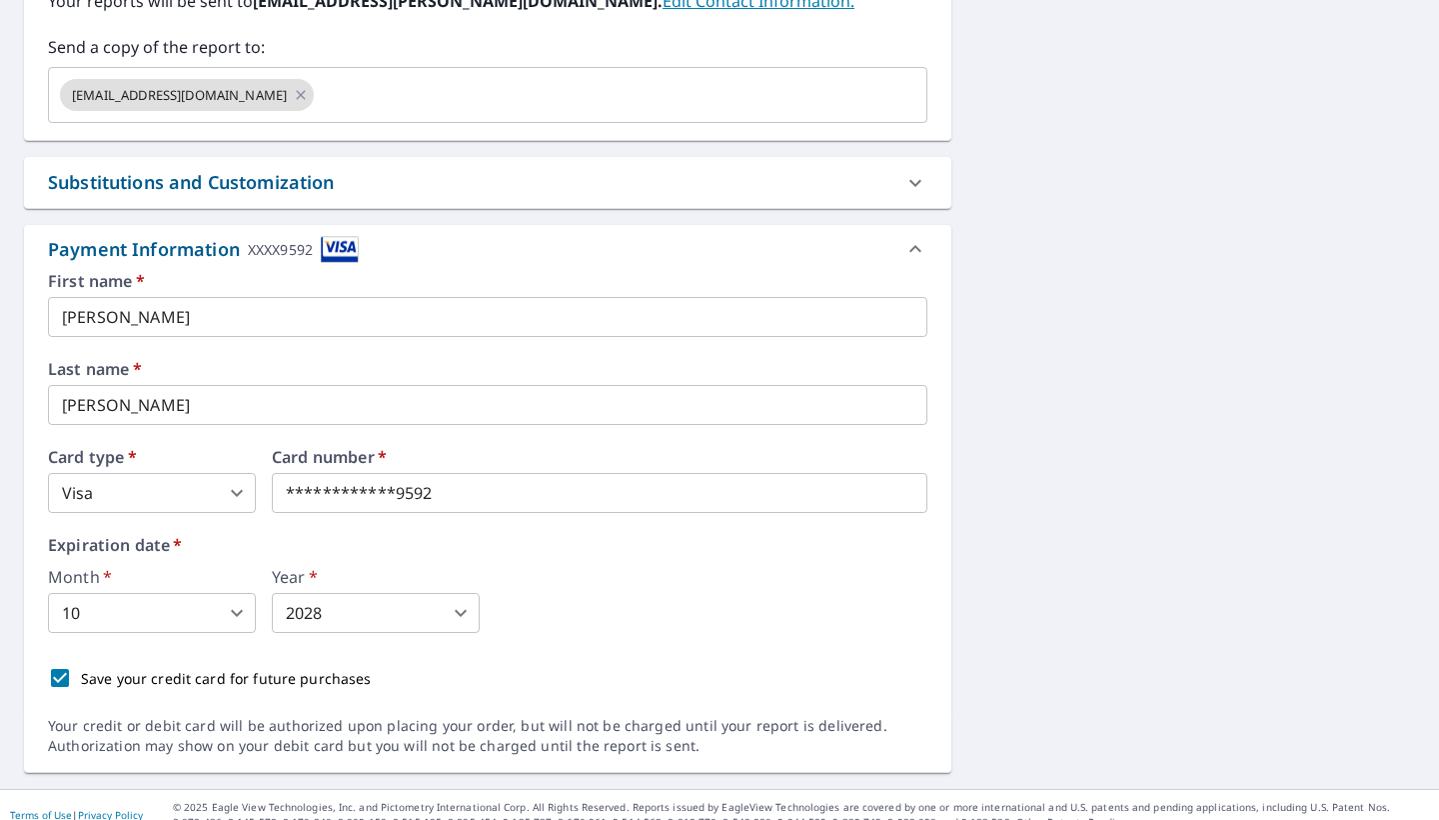
scroll to position [680, 0]
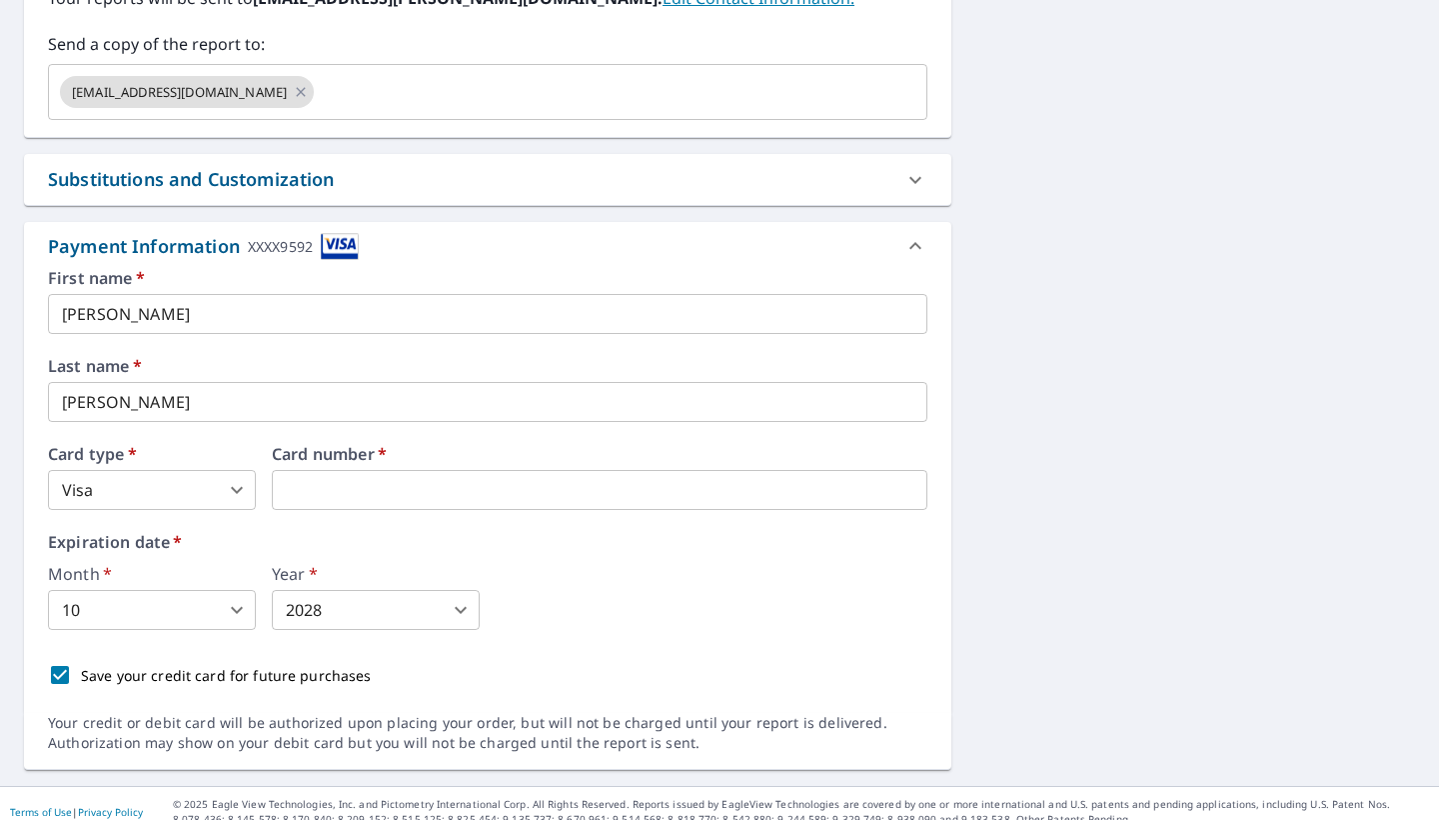
click at [233, 605] on body "CS CS Dashboard Order History Cancel Order CS Dashboard / Finalize Order Finali…" at bounding box center [719, 410] width 1439 height 820
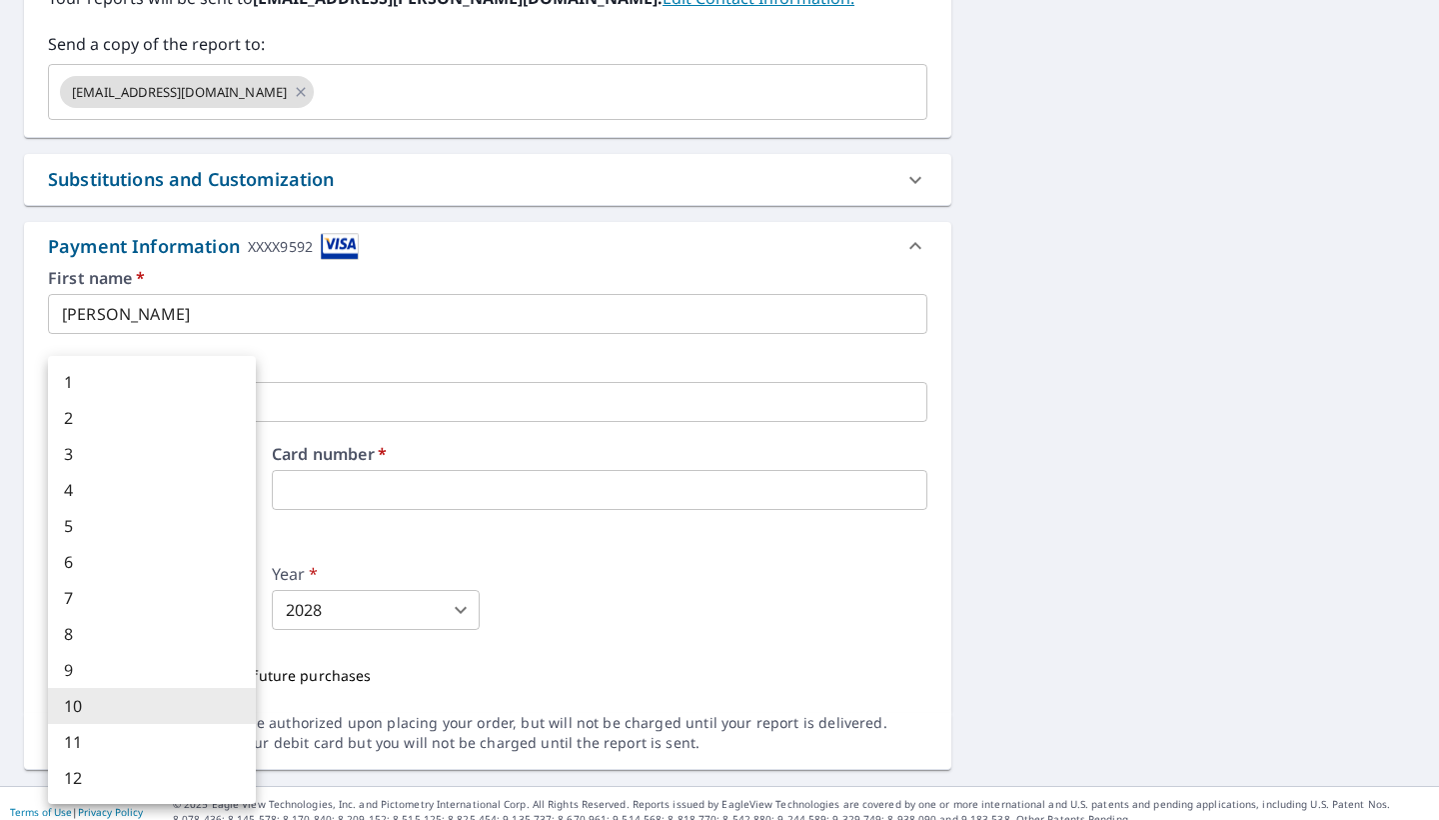
click at [421, 539] on div at bounding box center [719, 410] width 1439 height 820
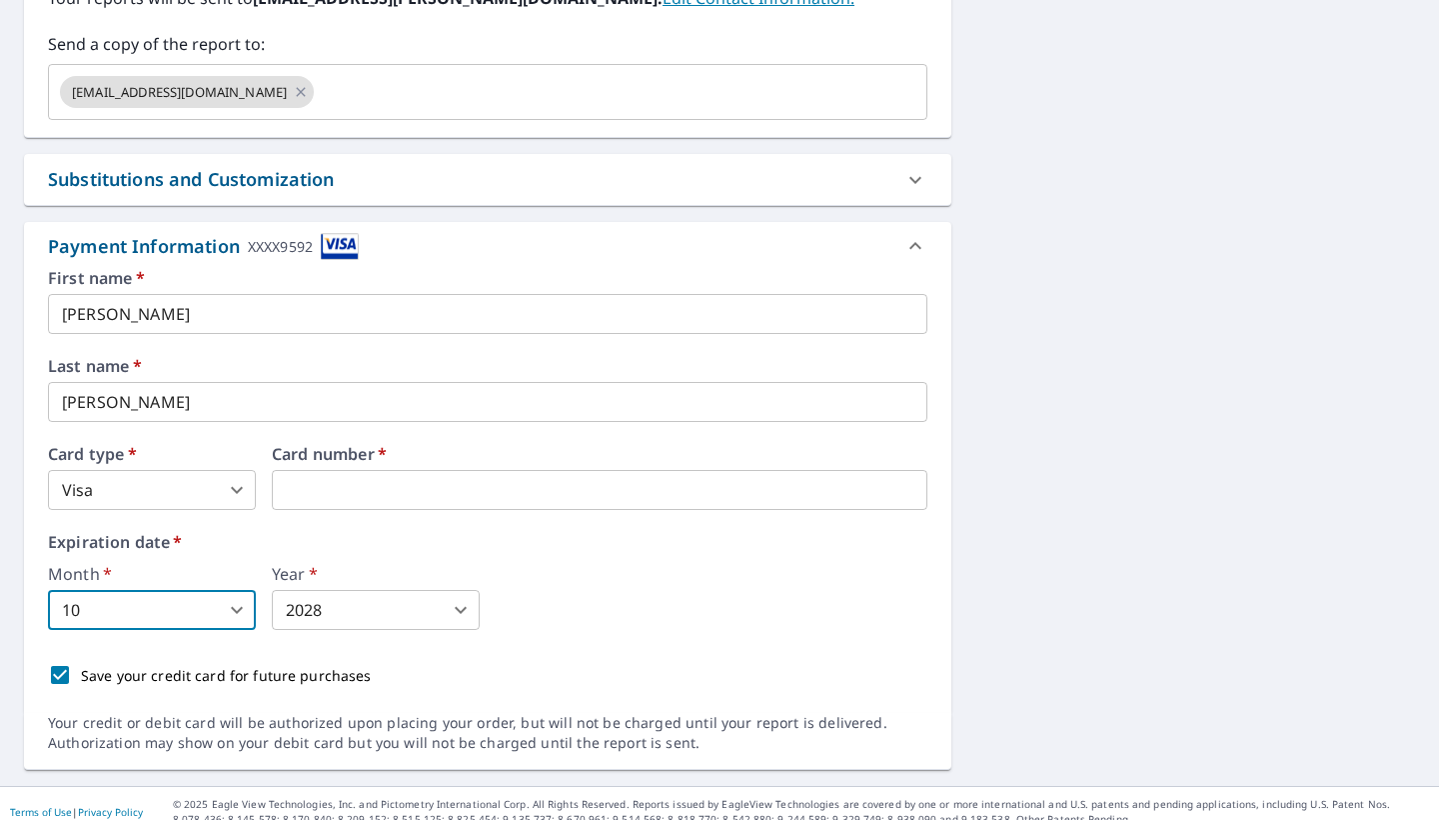
click at [437, 602] on body "CS CS Dashboard Order History Cancel Order CS Dashboard / Finalize Order Finali…" at bounding box center [719, 410] width 1439 height 820
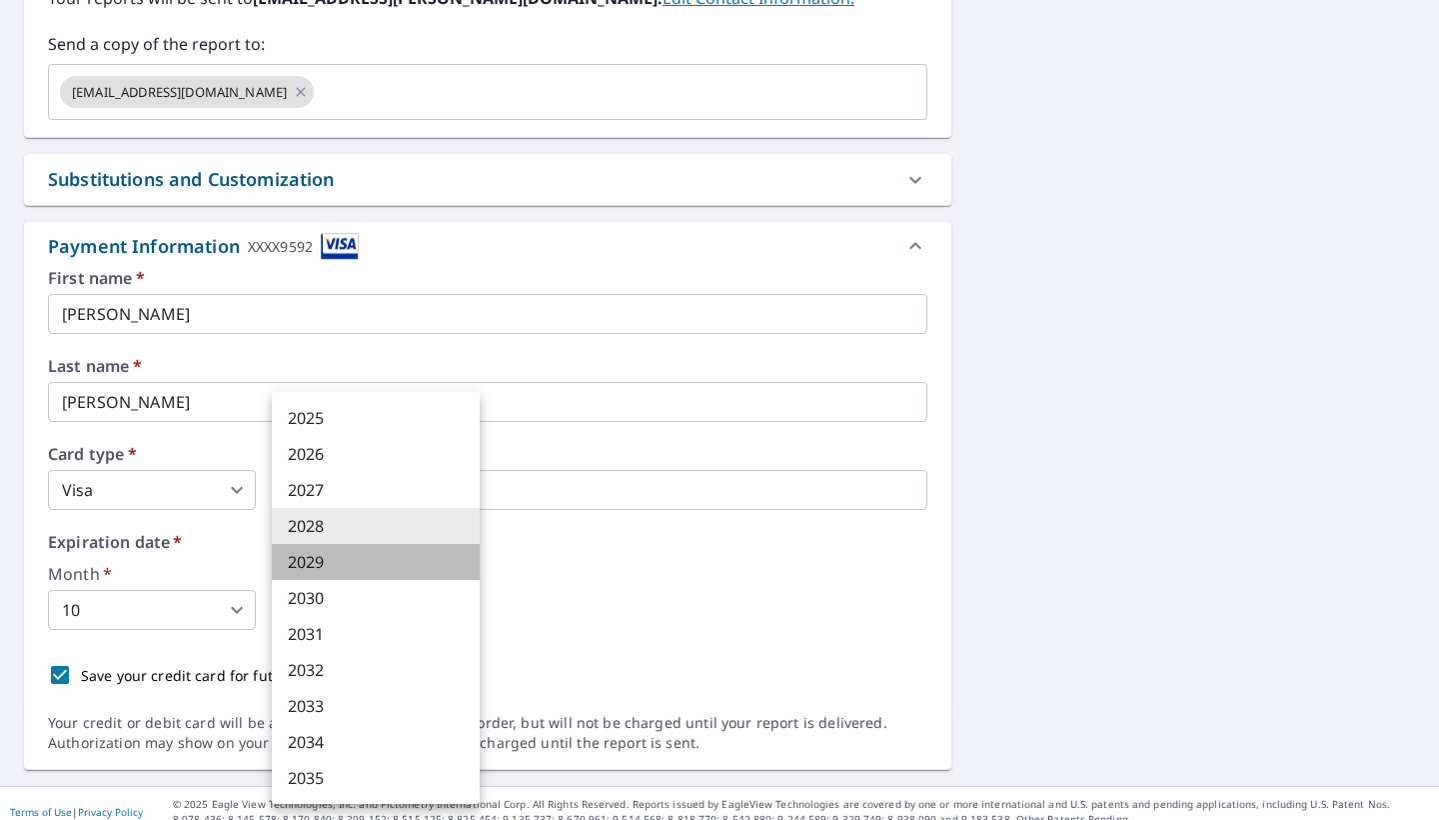
click at [387, 555] on li "2029" at bounding box center [376, 562] width 208 height 36
type input "2029"
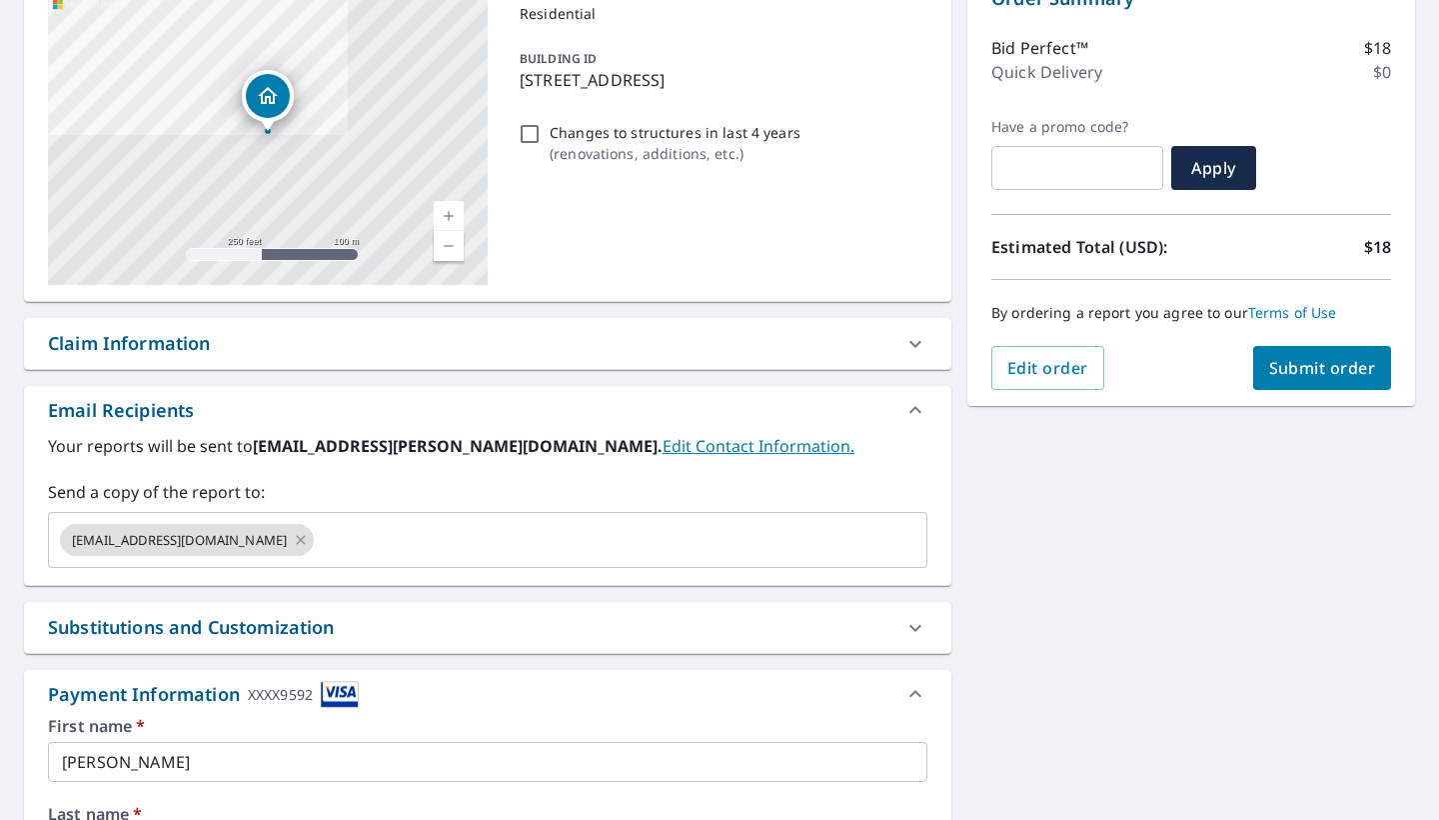
scroll to position [208, 0]
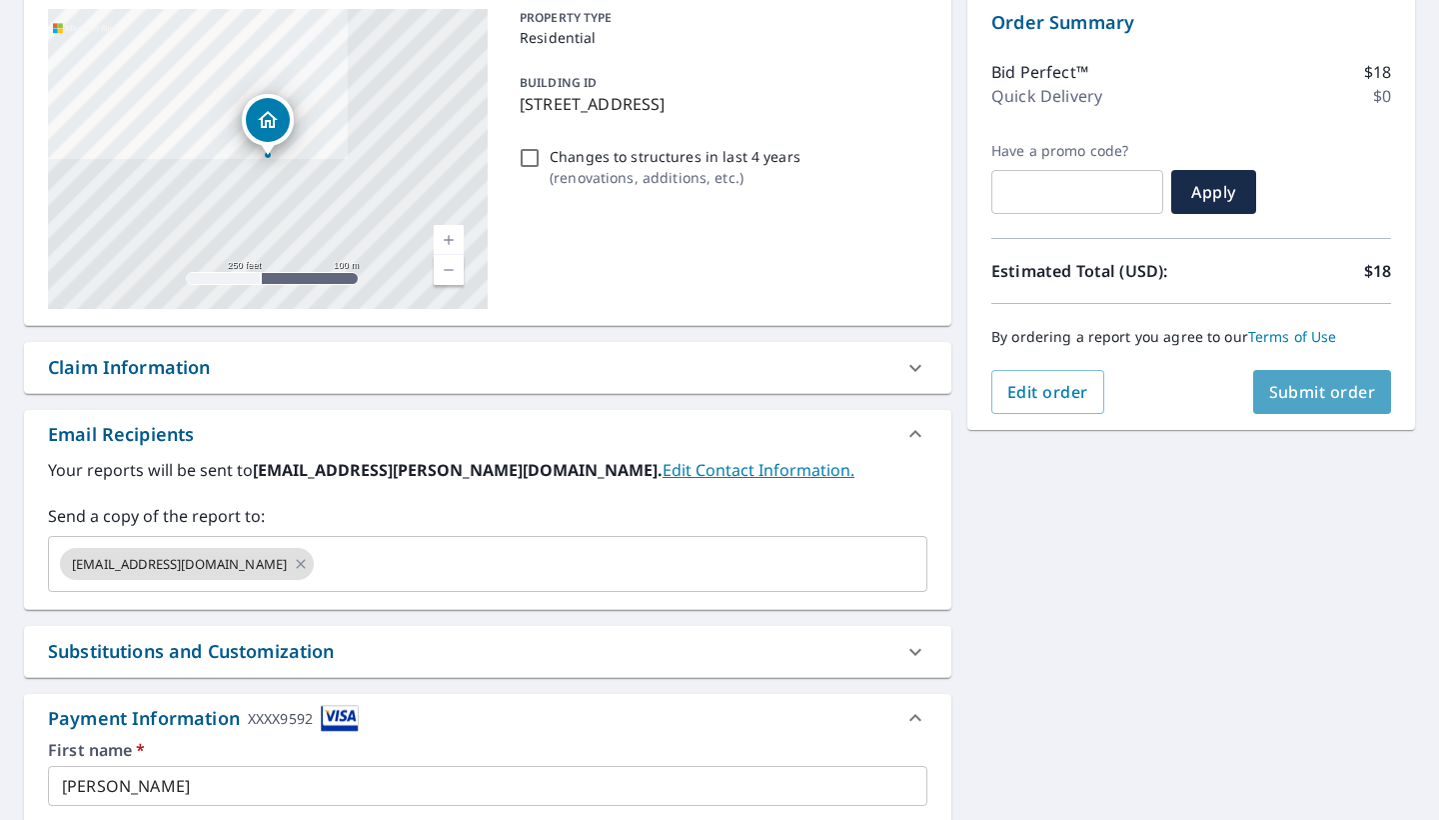
click at [1324, 396] on span "Submit order" at bounding box center [1322, 392] width 107 height 22
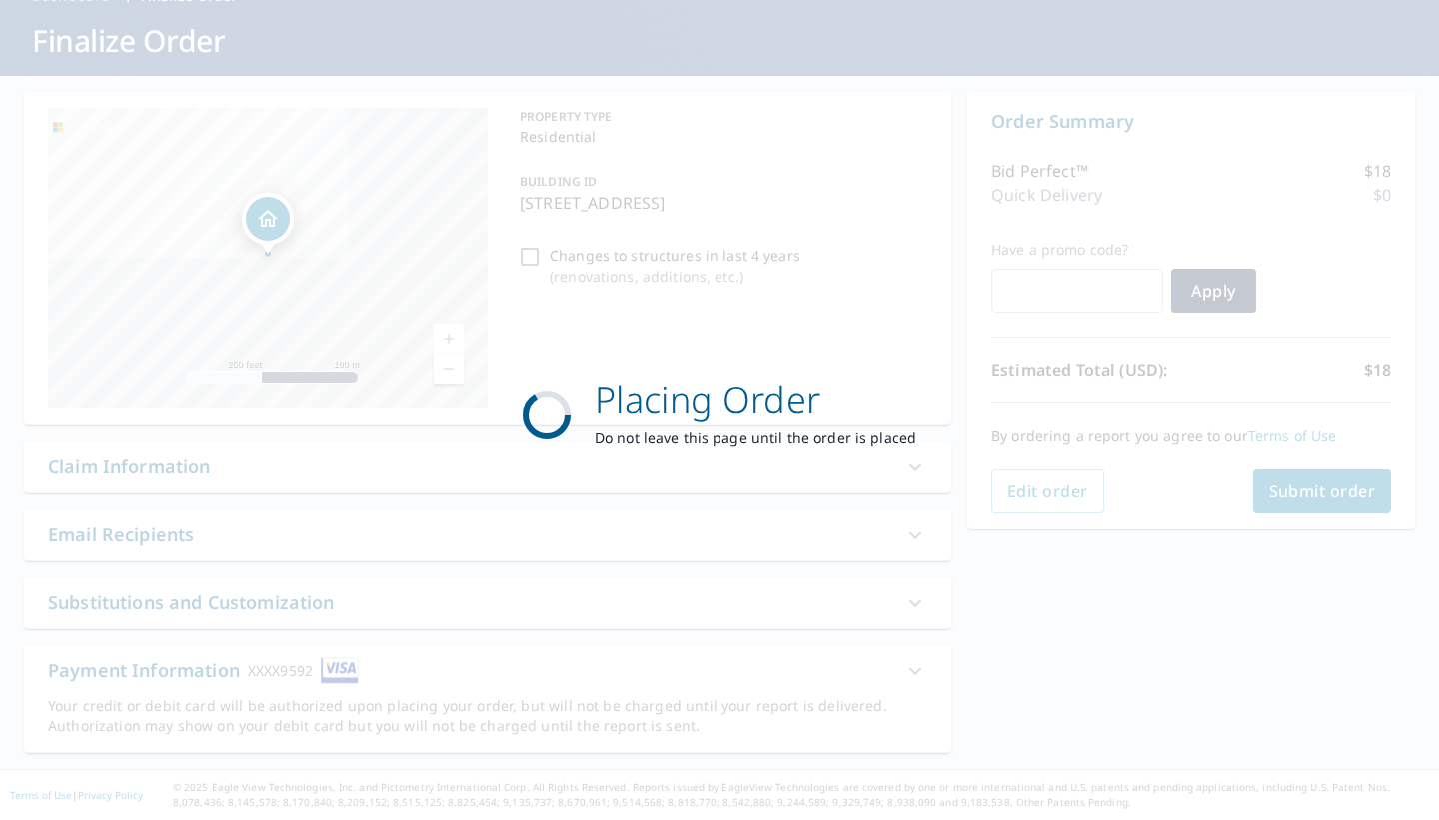
scroll to position [109, 0]
